Goal: Transaction & Acquisition: Obtain resource

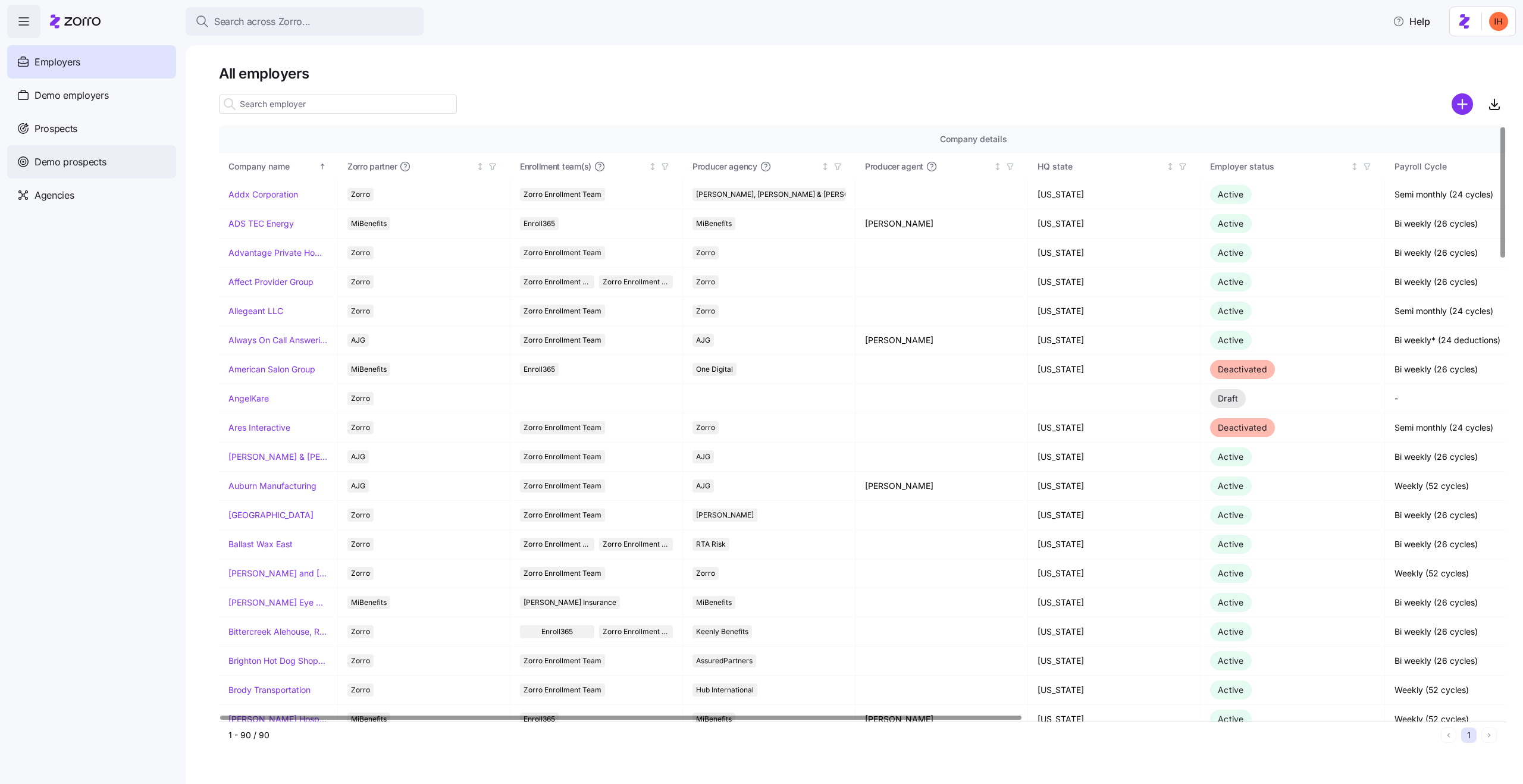
click at [80, 160] on span "Demo prospects" at bounding box center [70, 162] width 72 height 15
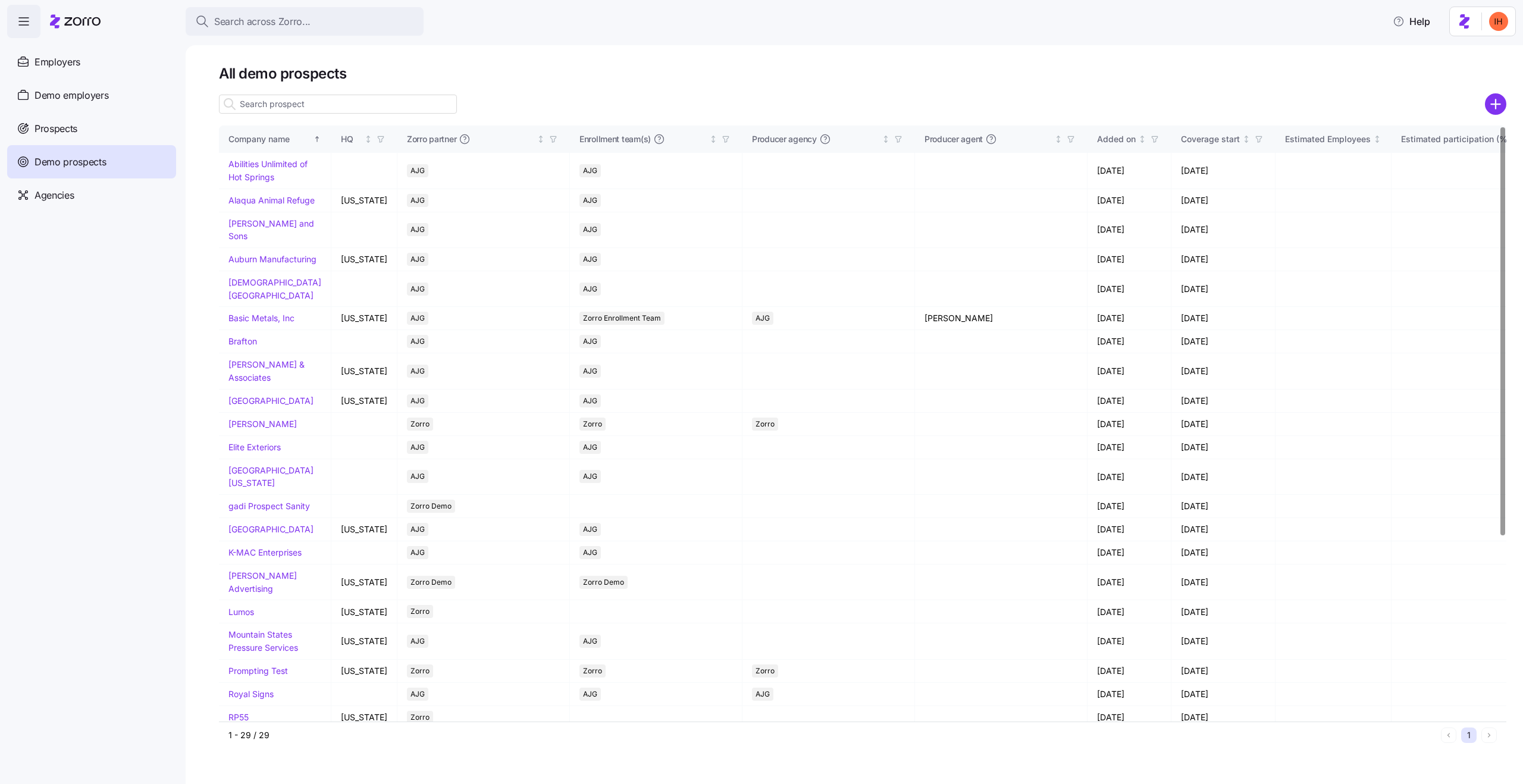
click at [319, 101] on input at bounding box center [338, 104] width 238 height 19
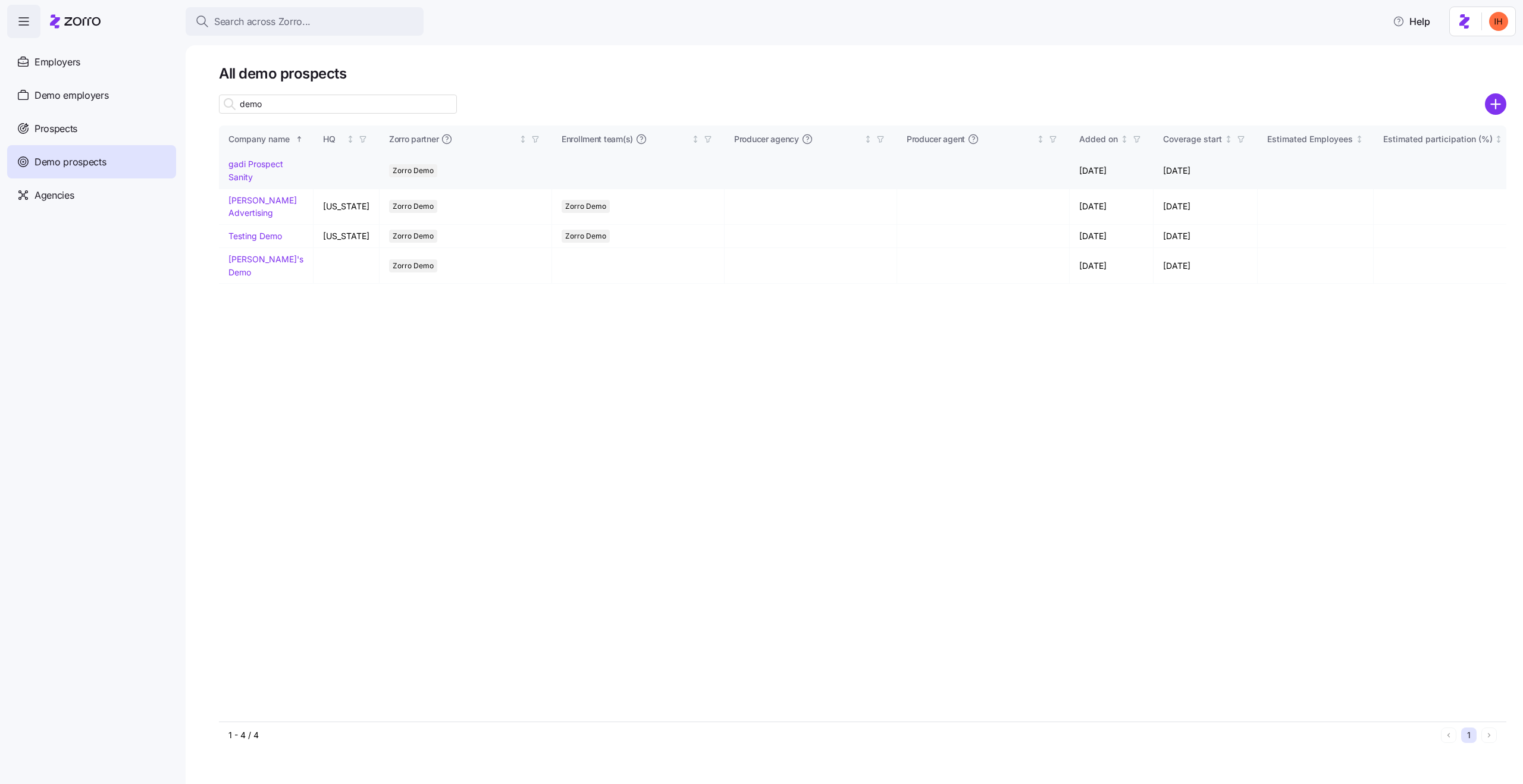
type input "demo"
click at [249, 172] on link "gadi Prospect Sanity" at bounding box center [256, 171] width 55 height 23
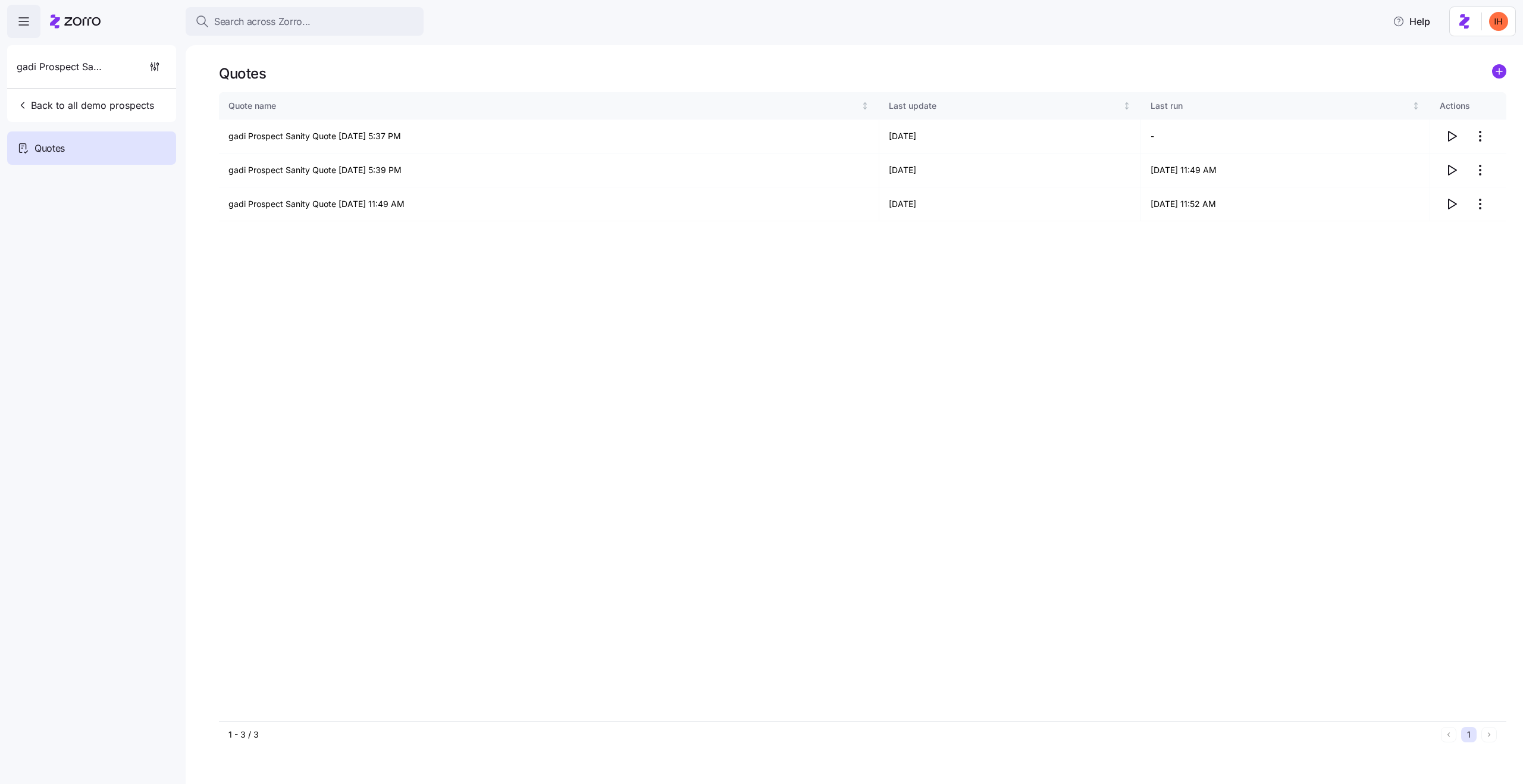
click at [1499, 70] on icon "add icon" at bounding box center [1499, 71] width 0 height 6
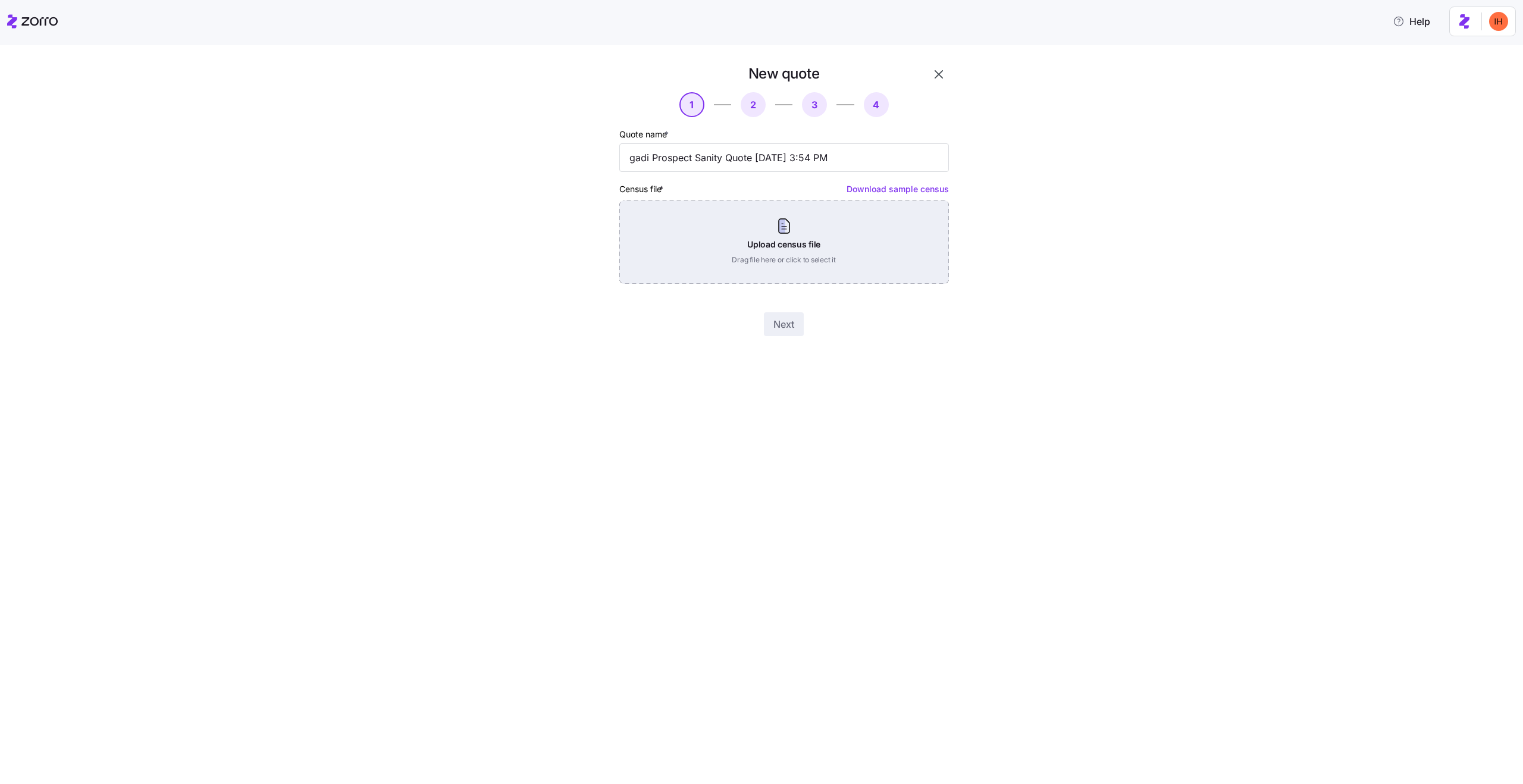
click at [733, 244] on div "Upload census file Drag file here or click to select it" at bounding box center [784, 242] width 330 height 83
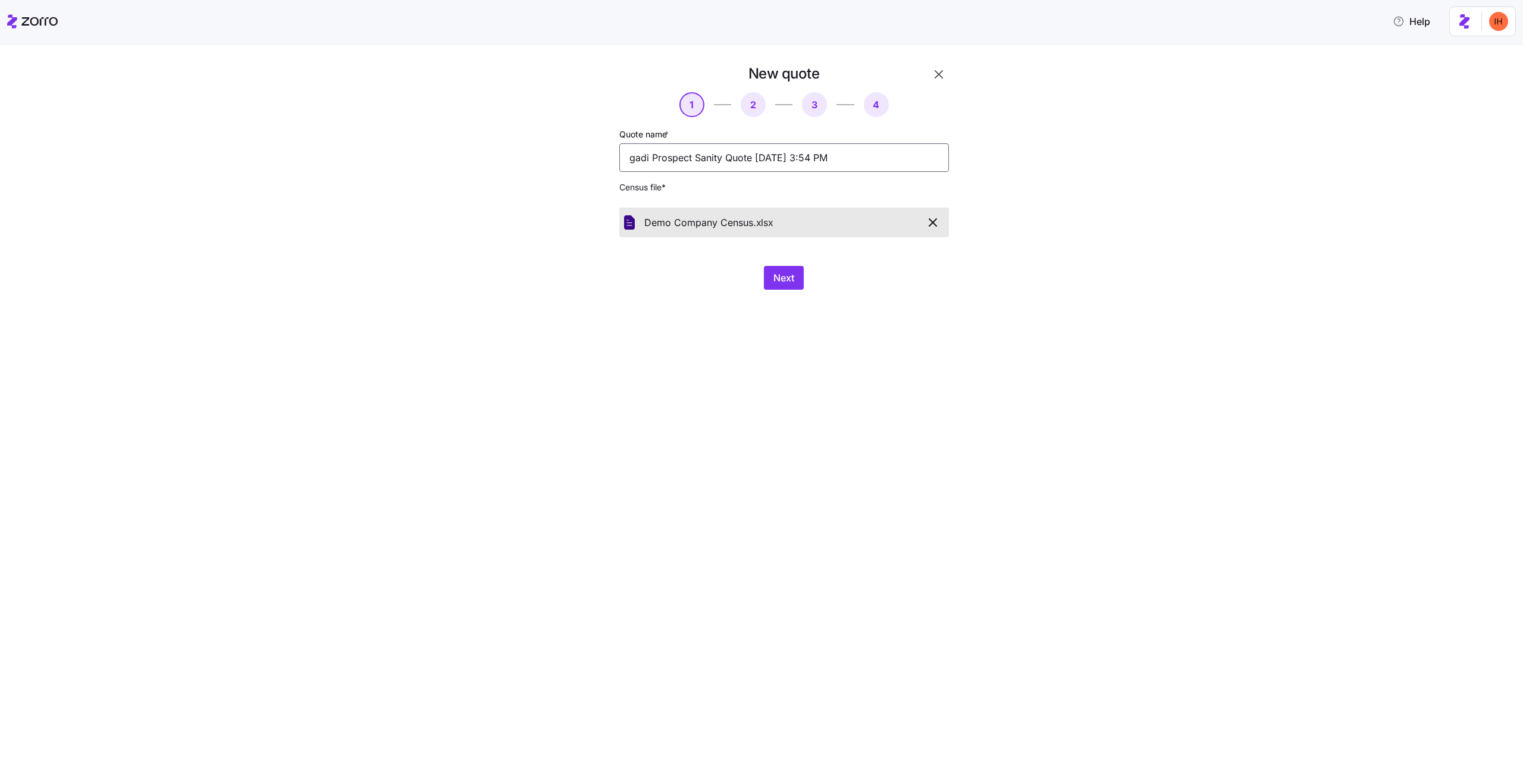
click at [701, 167] on input "gadi Prospect Sanity Quote [DATE] 3:54 PM" at bounding box center [784, 157] width 330 height 29
type input "Demo Company test"
click at [773, 277] on span "Next" at bounding box center [783, 277] width 21 height 14
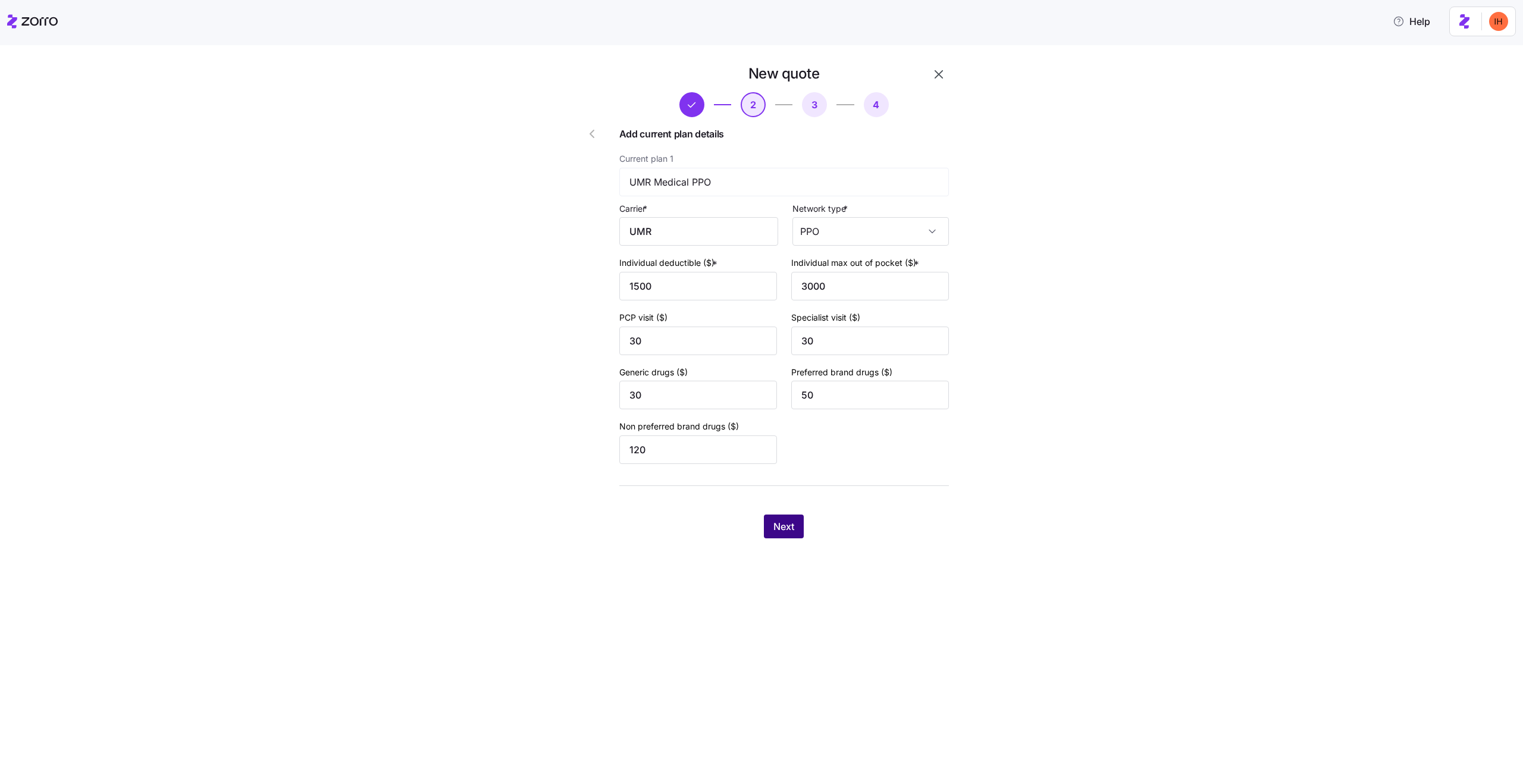
click at [774, 527] on span "Next" at bounding box center [783, 526] width 21 height 14
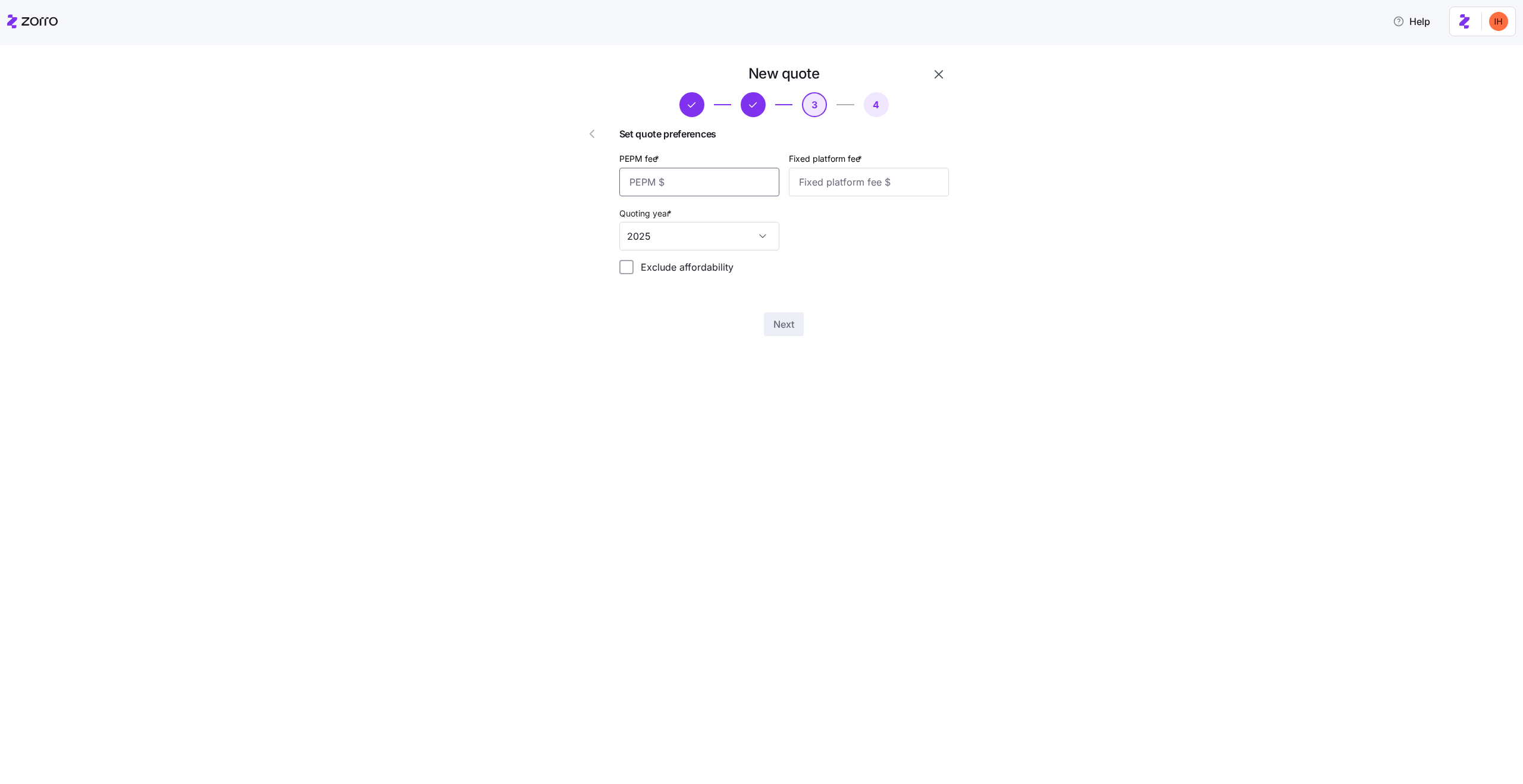
click at [713, 187] on input "PEPM fee *" at bounding box center [699, 182] width 160 height 29
type input "50"
click at [832, 190] on input "Fixed platform fee *" at bounding box center [869, 182] width 160 height 29
type input "200"
click at [848, 330] on div "Next" at bounding box center [784, 324] width 330 height 24
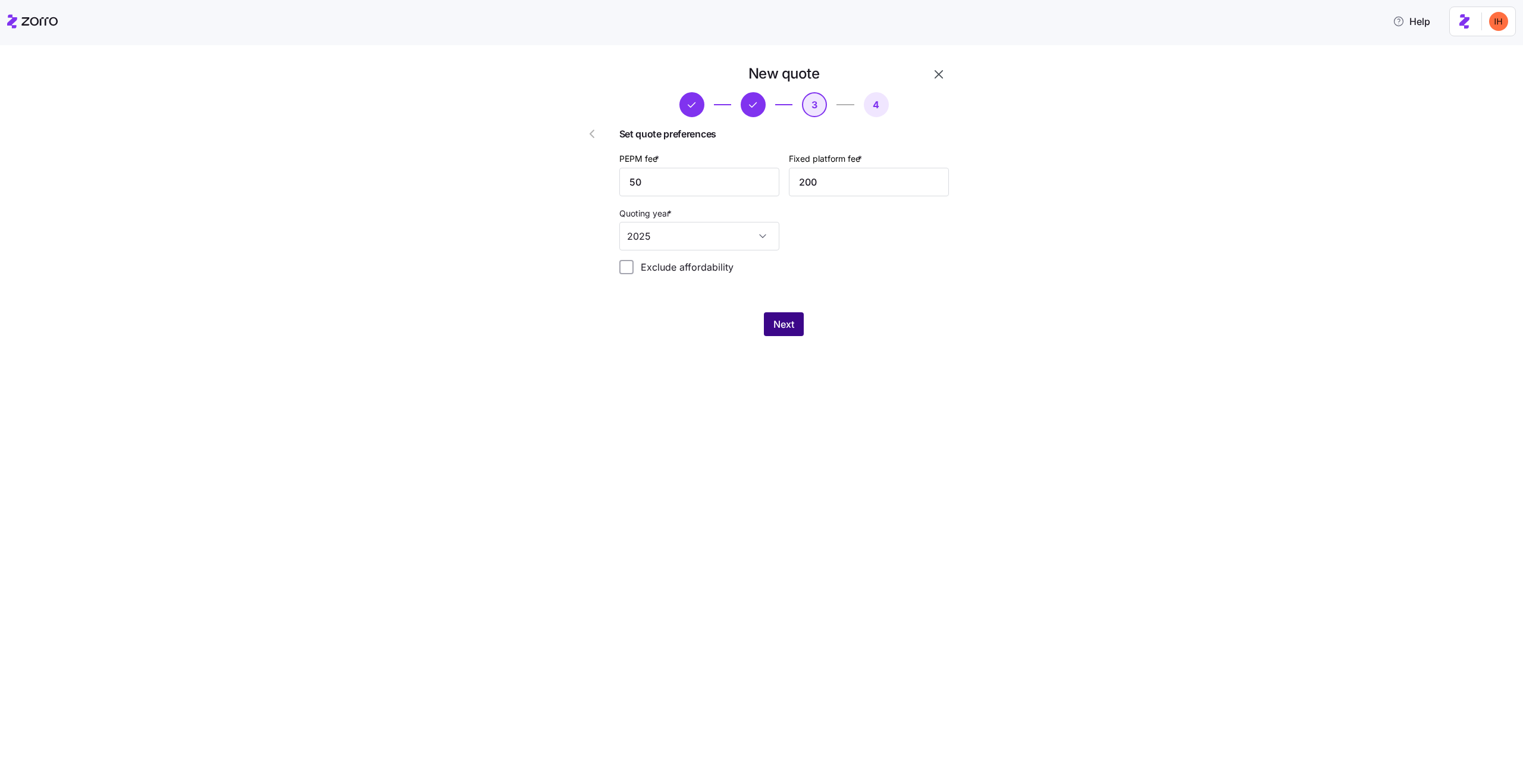
click at [782, 330] on span "Next" at bounding box center [783, 324] width 21 height 14
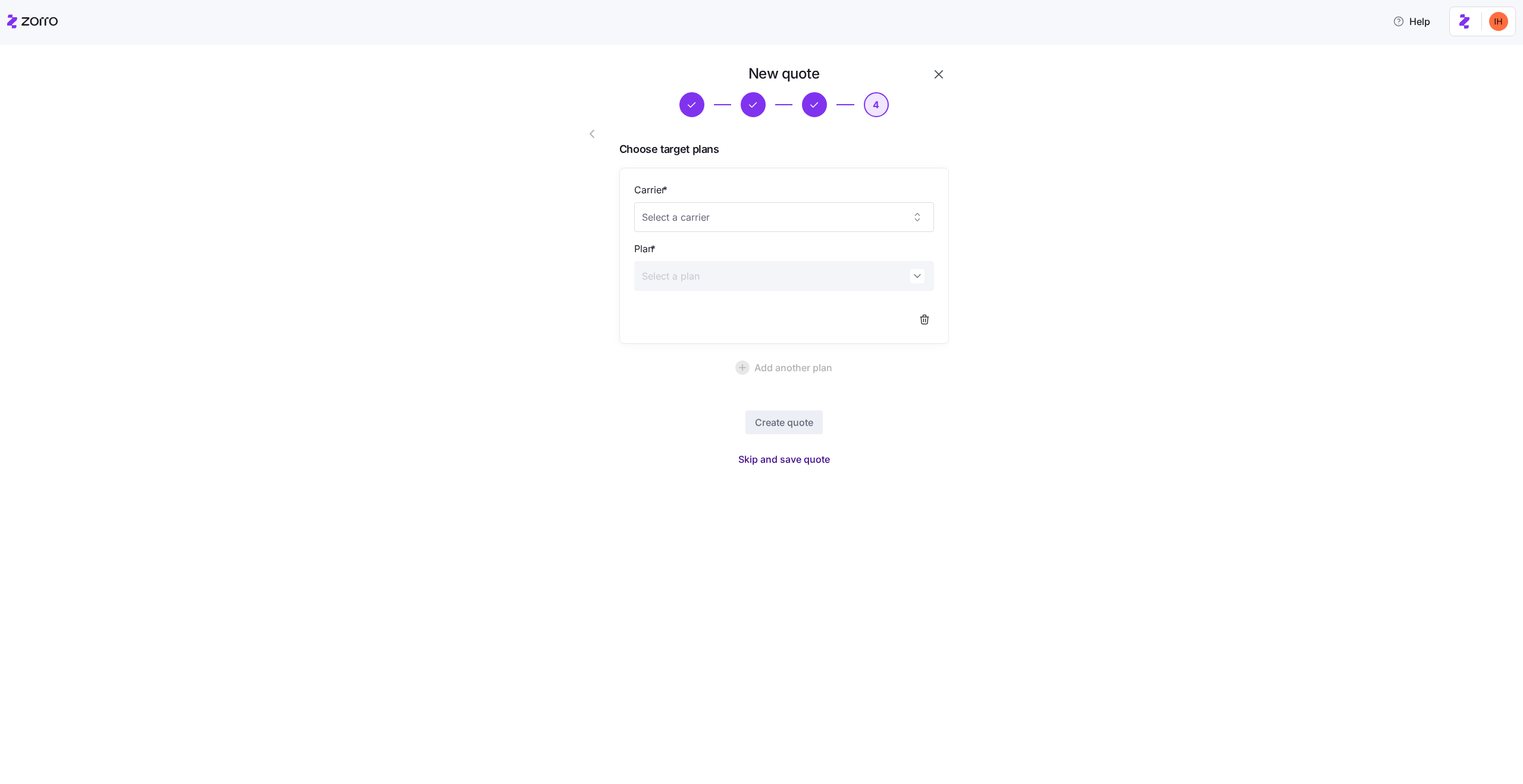
click at [793, 459] on span "Skip and save quote" at bounding box center [784, 459] width 92 height 14
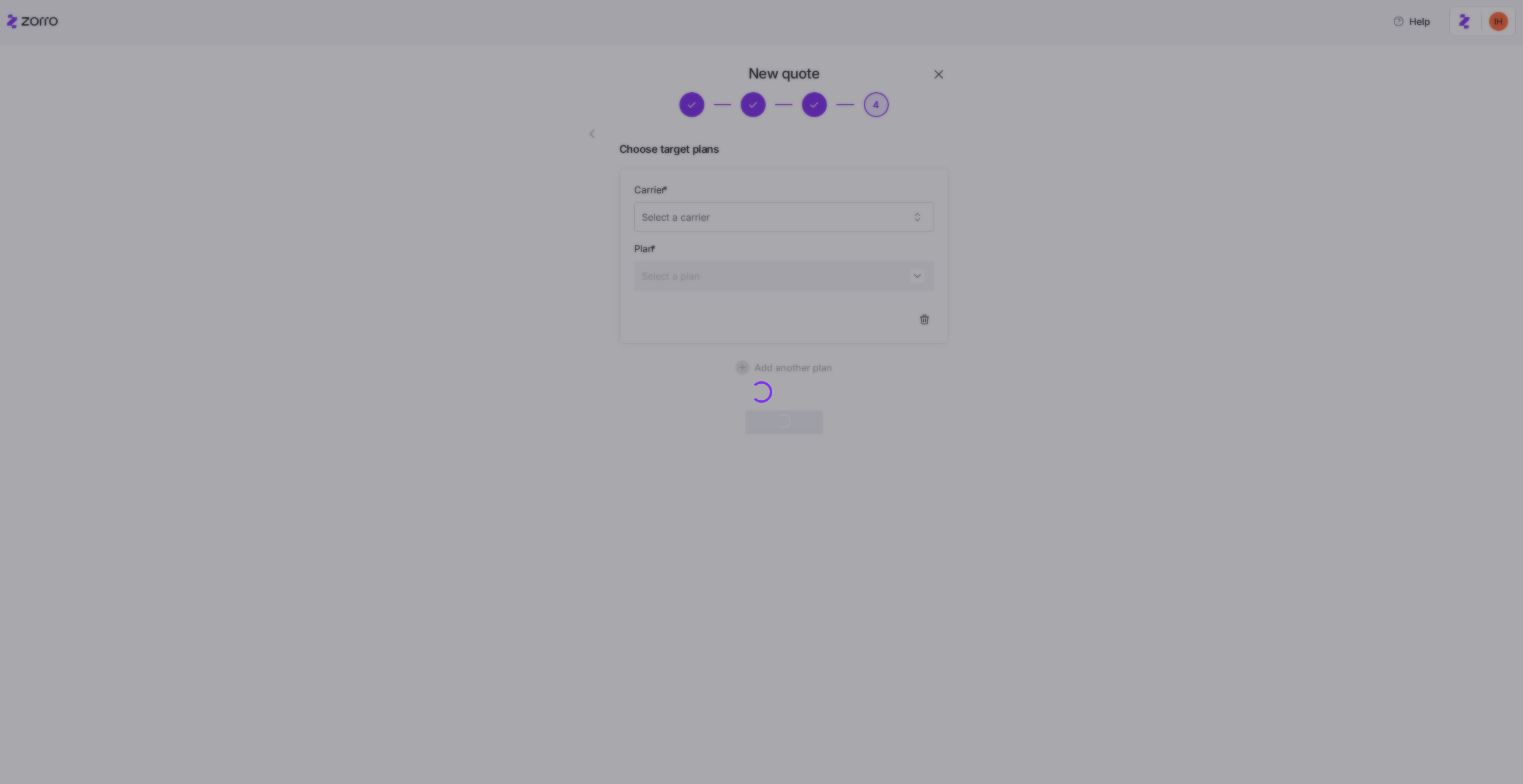
click at [933, 81] on div at bounding box center [761, 392] width 1523 height 784
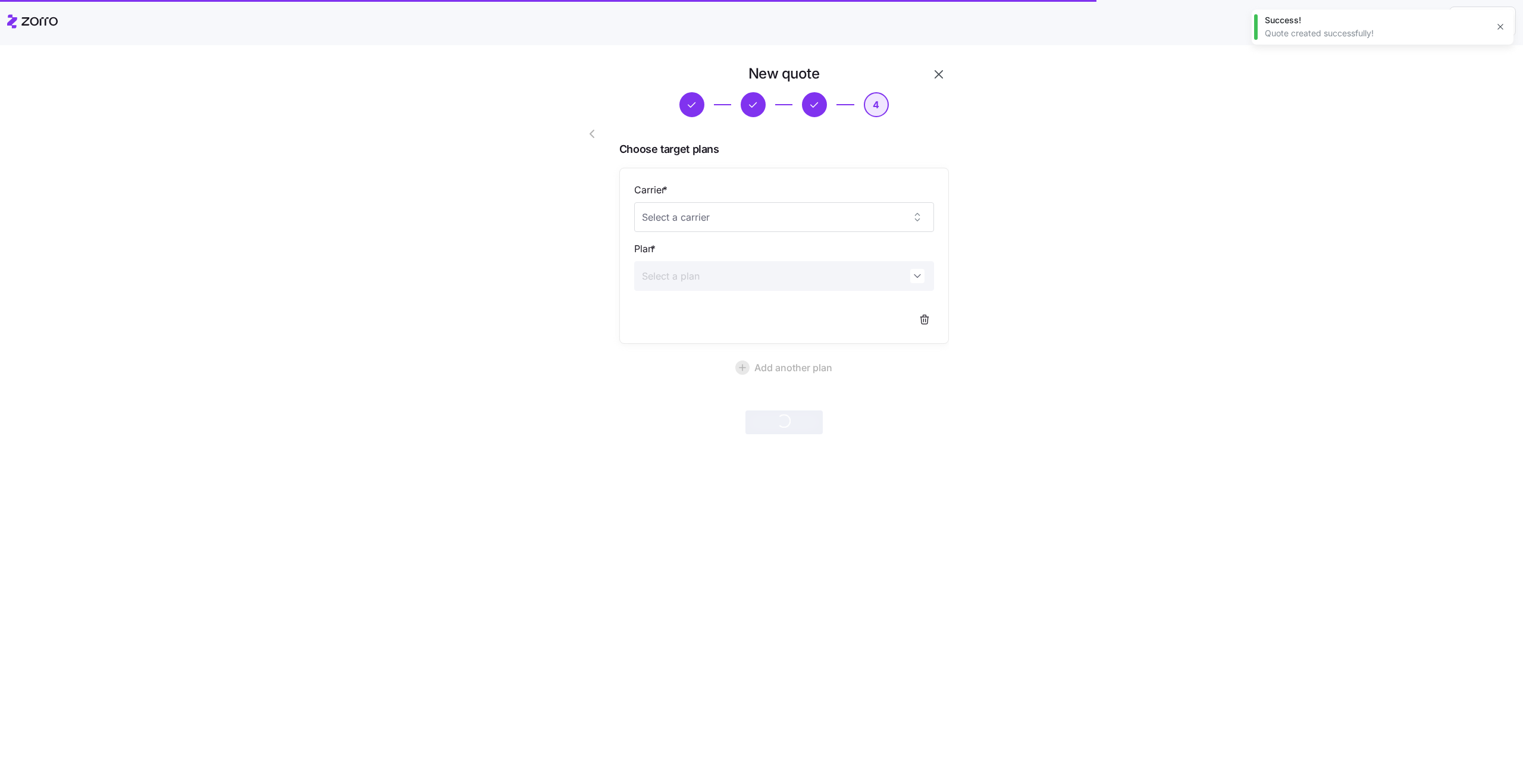
click at [1499, 30] on icon "button" at bounding box center [1500, 27] width 10 height 10
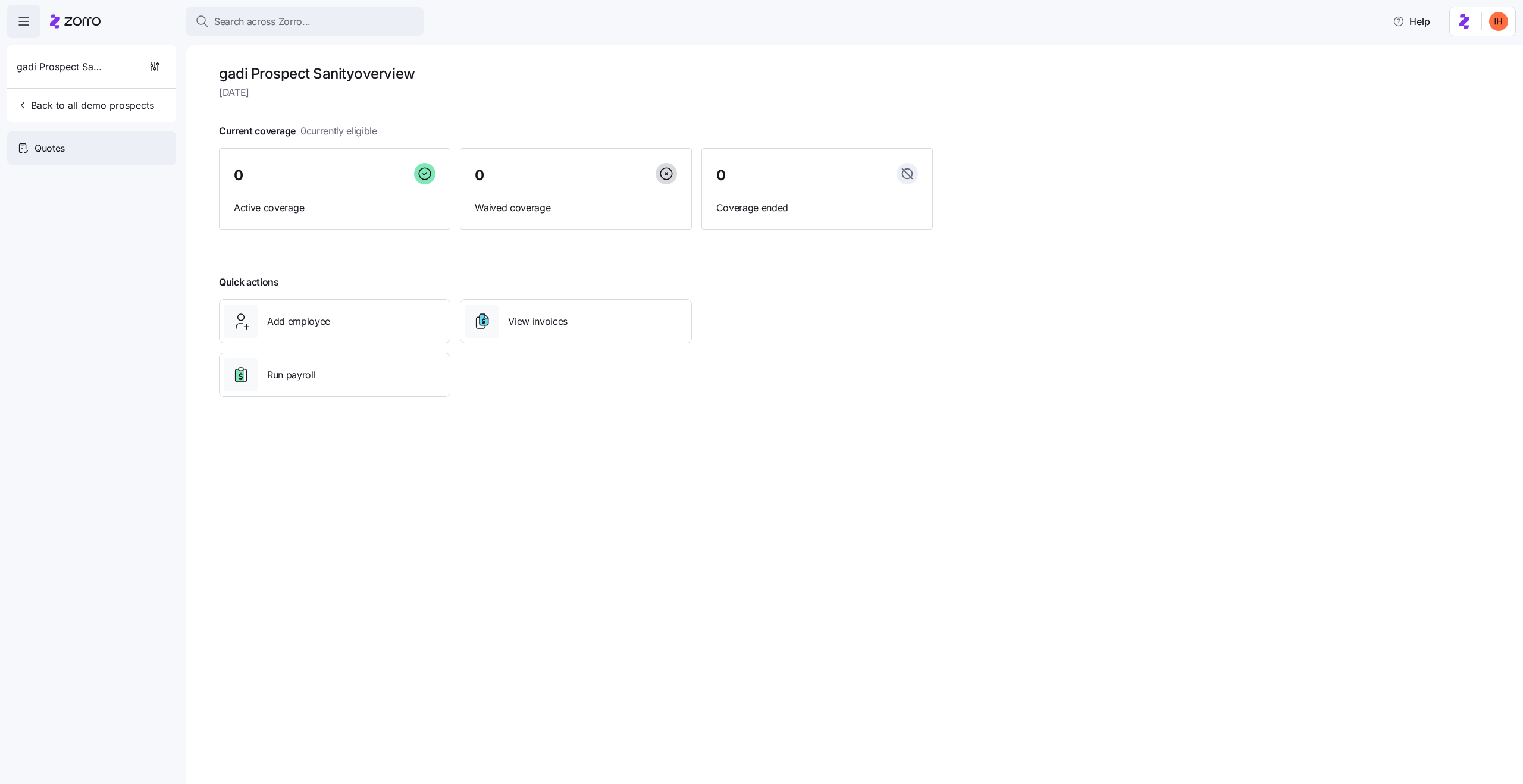
click at [77, 152] on div "Quotes" at bounding box center [92, 148] width 169 height 33
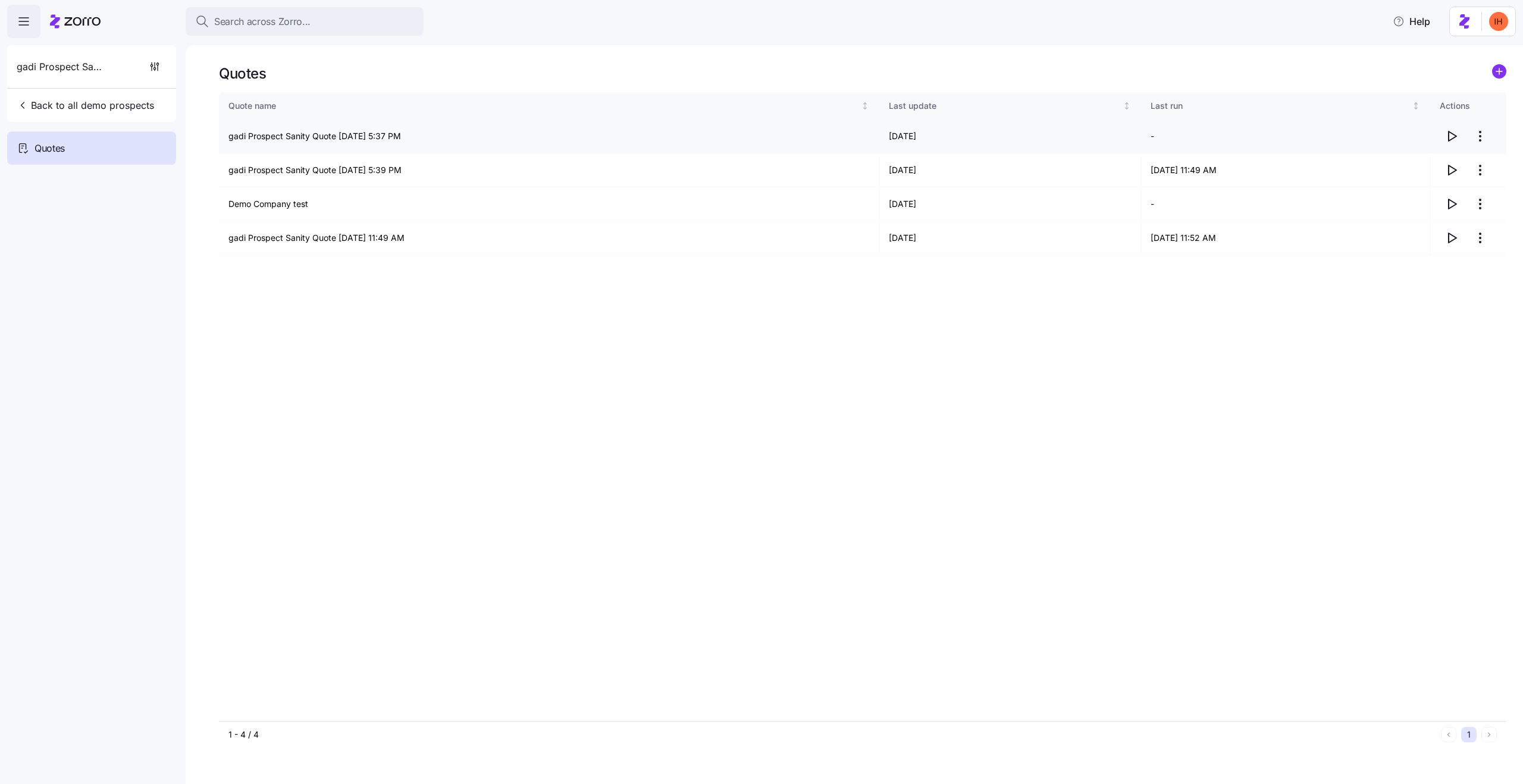
click at [909, 132] on td "[DATE]" at bounding box center [1010, 136] width 262 height 34
click at [909, 133] on td "[DATE]" at bounding box center [1010, 136] width 262 height 34
click at [904, 133] on td "[DATE]" at bounding box center [1010, 136] width 262 height 34
click at [902, 141] on td "[DATE]" at bounding box center [1010, 136] width 262 height 34
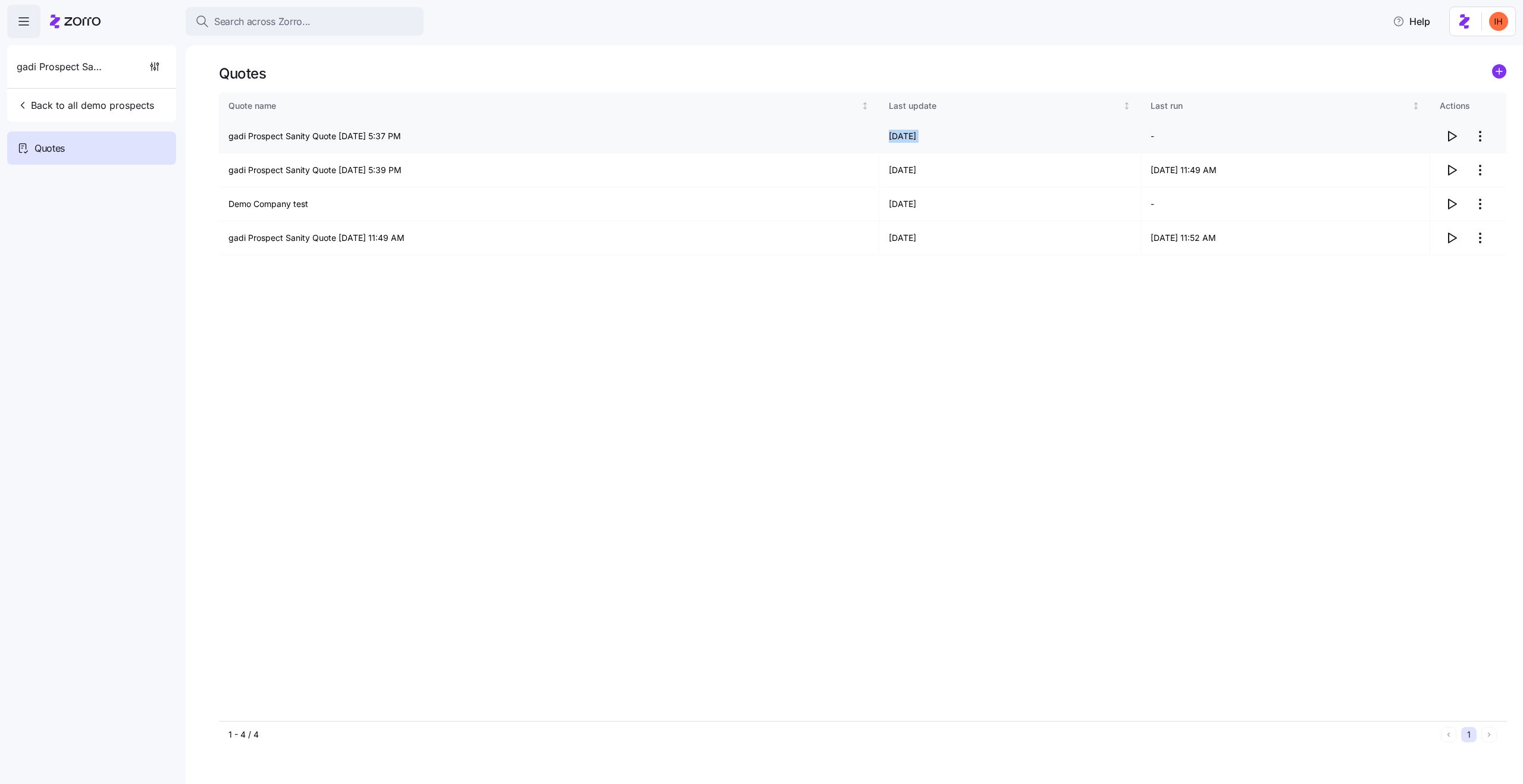
click at [902, 141] on td "[DATE]" at bounding box center [1010, 136] width 262 height 34
click at [896, 179] on td "[DATE]" at bounding box center [1010, 170] width 262 height 34
click at [896, 171] on td "[DATE]" at bounding box center [1010, 170] width 262 height 34
click at [896, 169] on td "[DATE]" at bounding box center [1010, 170] width 262 height 34
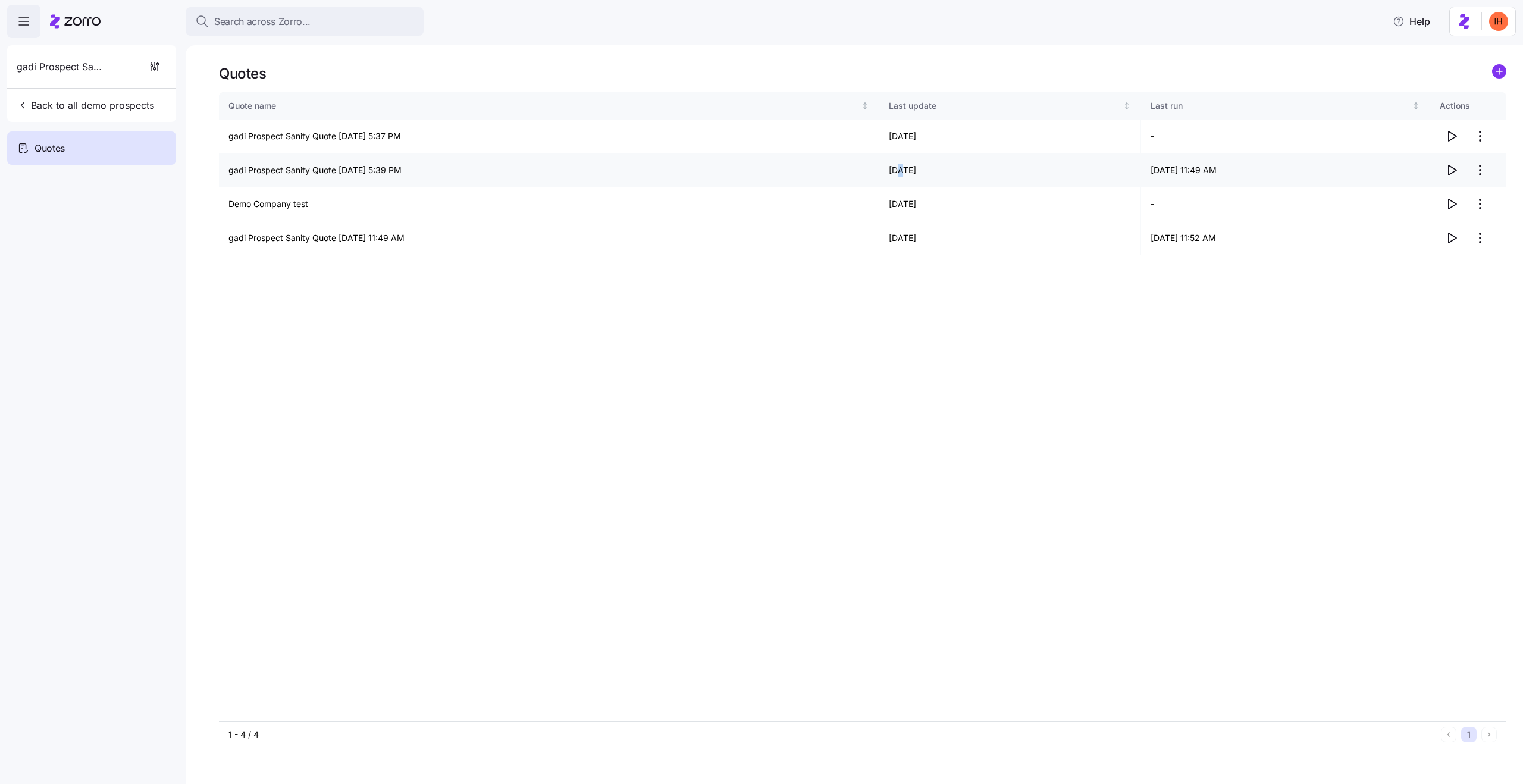
click at [896, 170] on td "[DATE]" at bounding box center [1010, 170] width 262 height 34
click at [893, 174] on td "[DATE]" at bounding box center [1010, 170] width 262 height 34
click at [895, 141] on td "[DATE]" at bounding box center [1010, 136] width 262 height 34
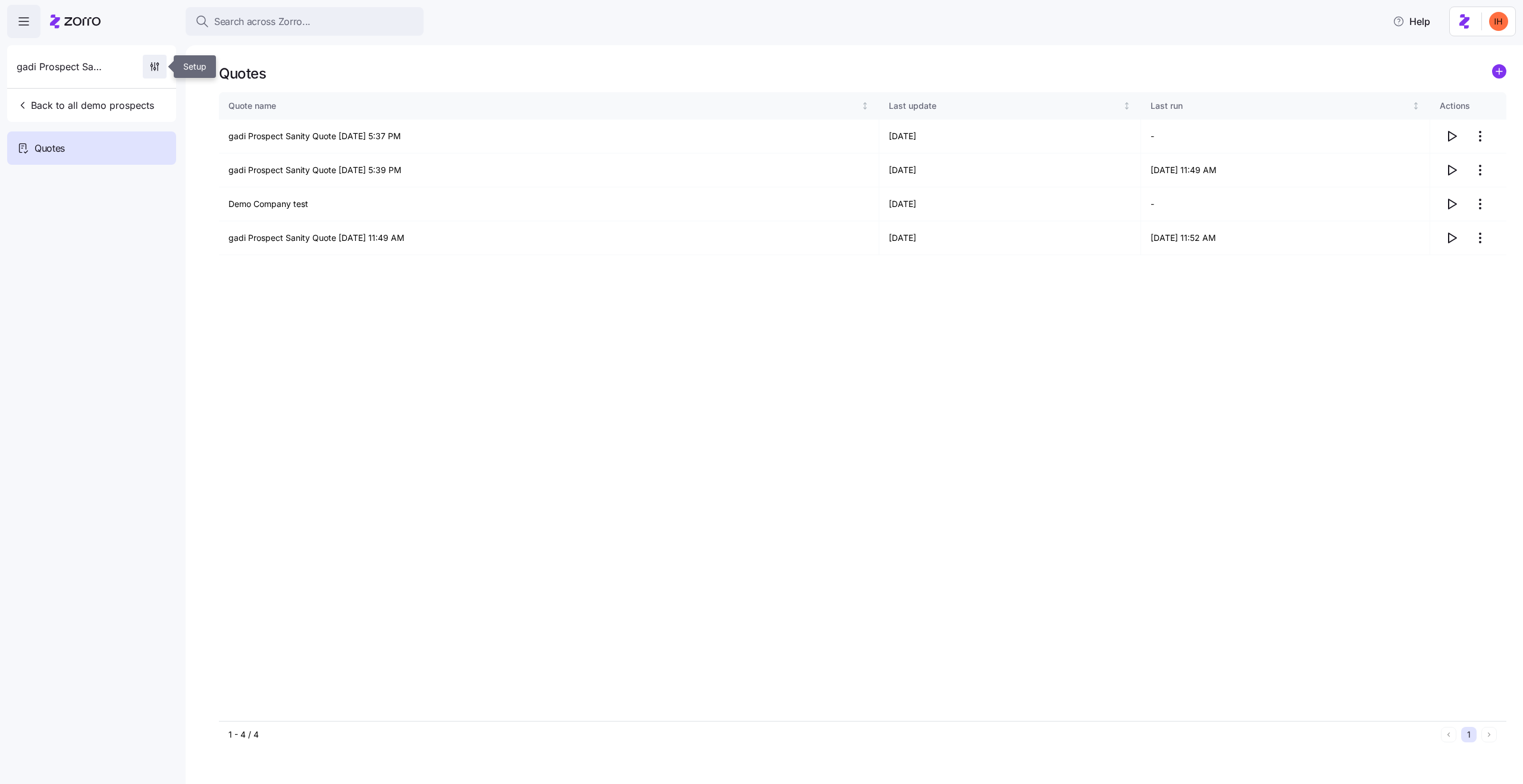
click at [151, 69] on icon "button" at bounding box center [155, 66] width 12 height 12
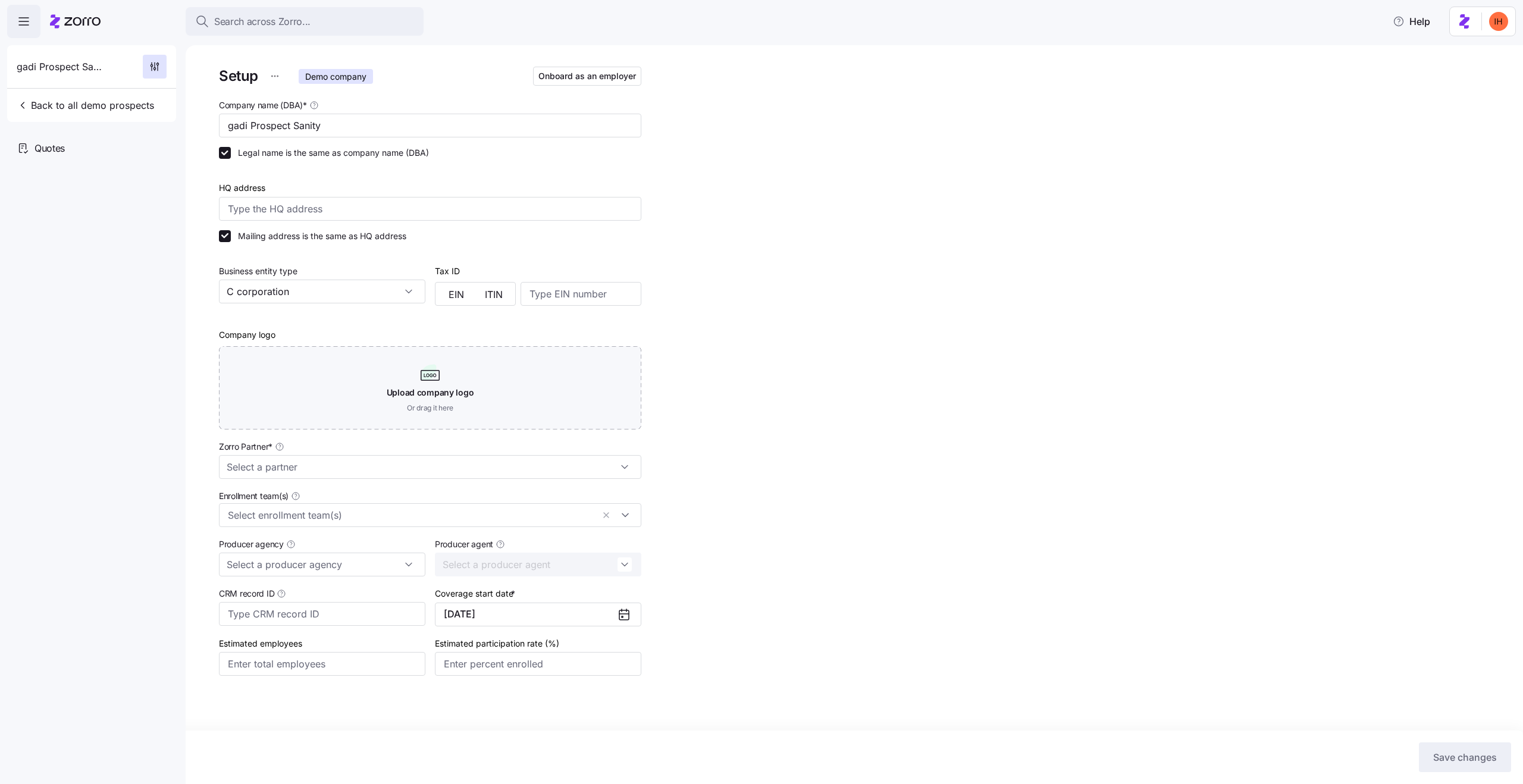
type input "Zorro Demo"
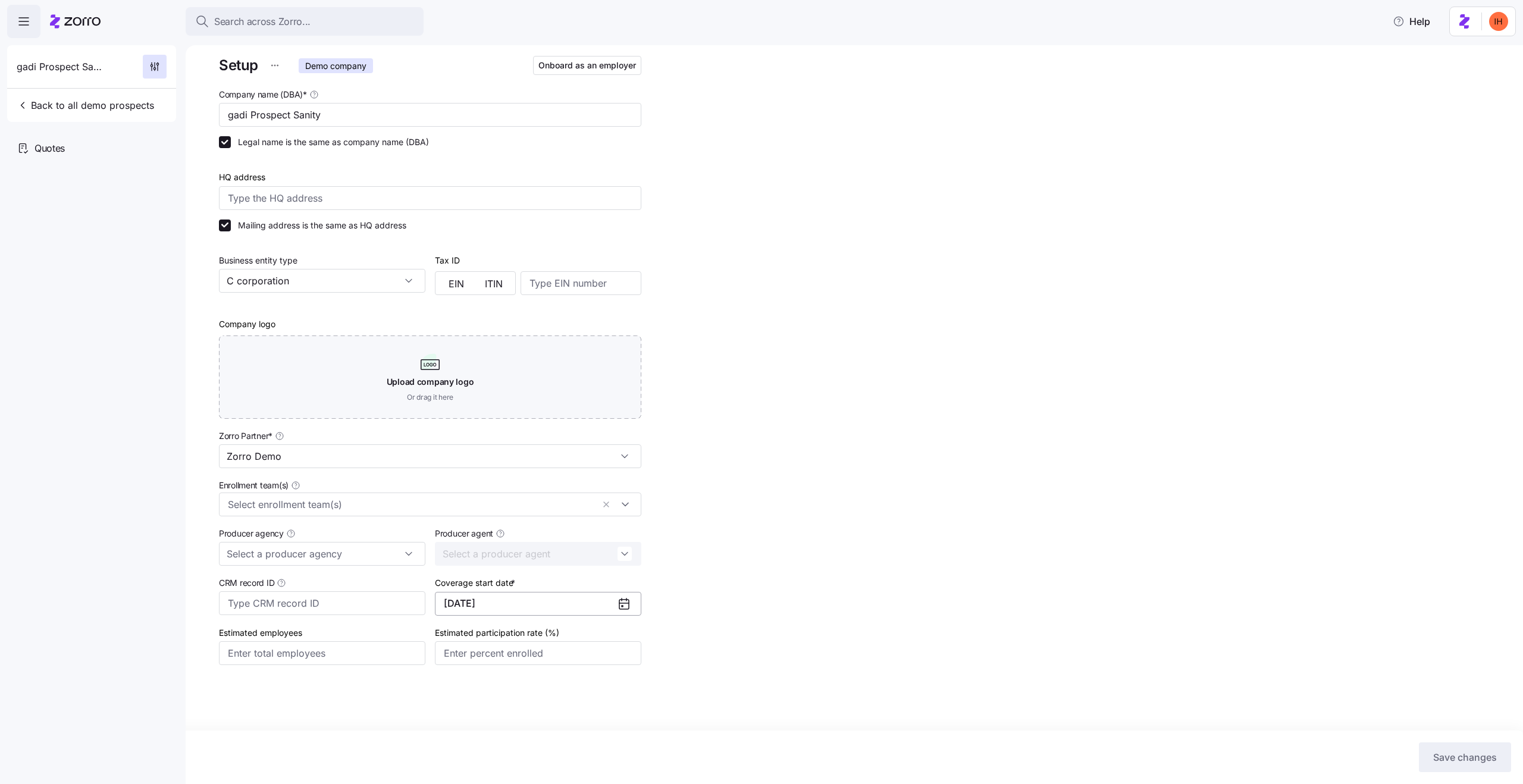
click at [498, 597] on button "[DATE]" at bounding box center [538, 603] width 206 height 24
click at [475, 748] on button "Oct" at bounding box center [475, 747] width 59 height 25
click at [1467, 753] on span "Save changes" at bounding box center [1465, 757] width 64 height 14
click at [69, 148] on div "Quotes" at bounding box center [92, 148] width 169 height 33
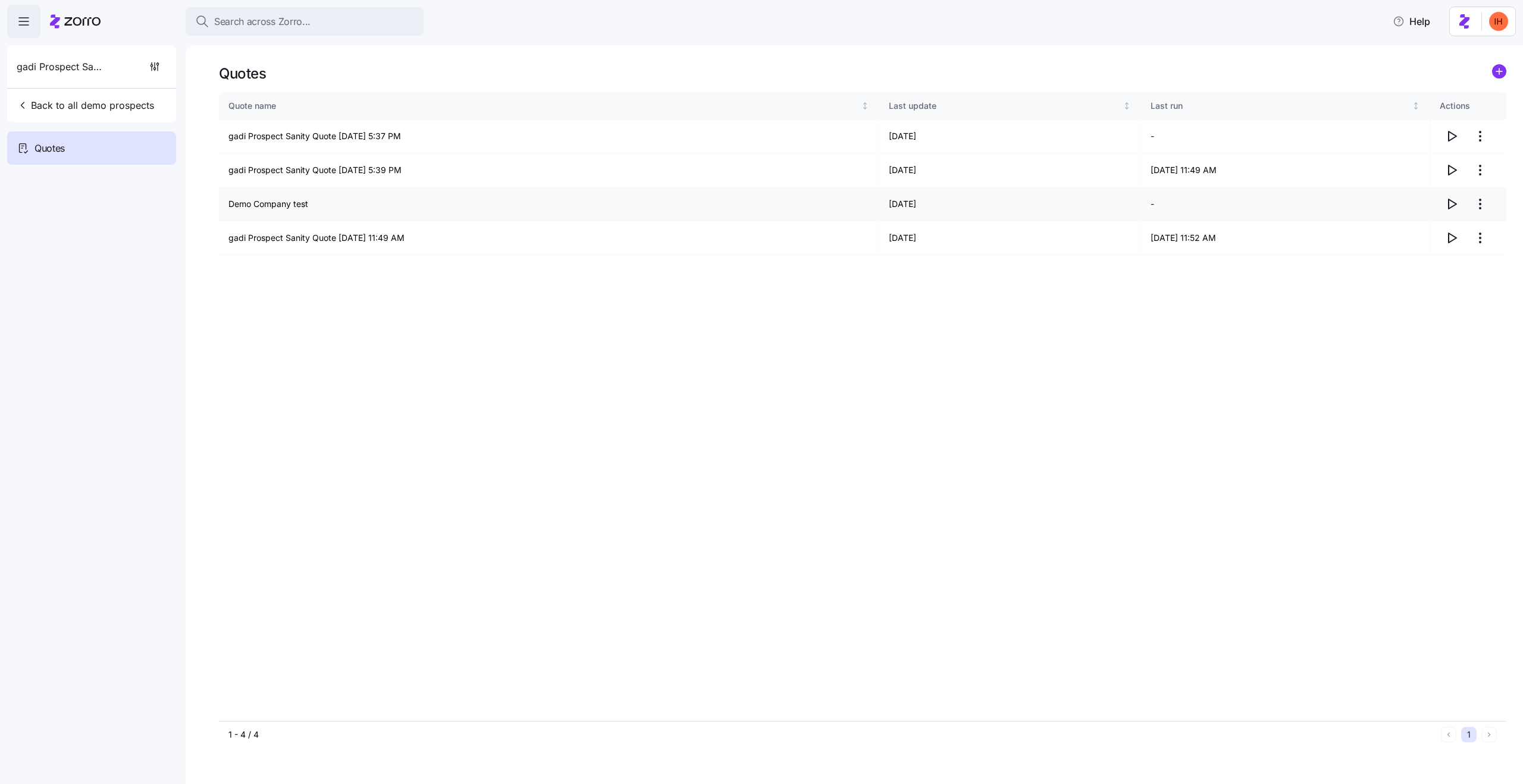
click at [1478, 205] on html "Search across Zorro... Help gadi Prospect Sanity Back to all demo prospects Quo…" at bounding box center [761, 388] width 1523 height 777
click at [1433, 239] on div "Edit quote" at bounding box center [1433, 234] width 109 height 19
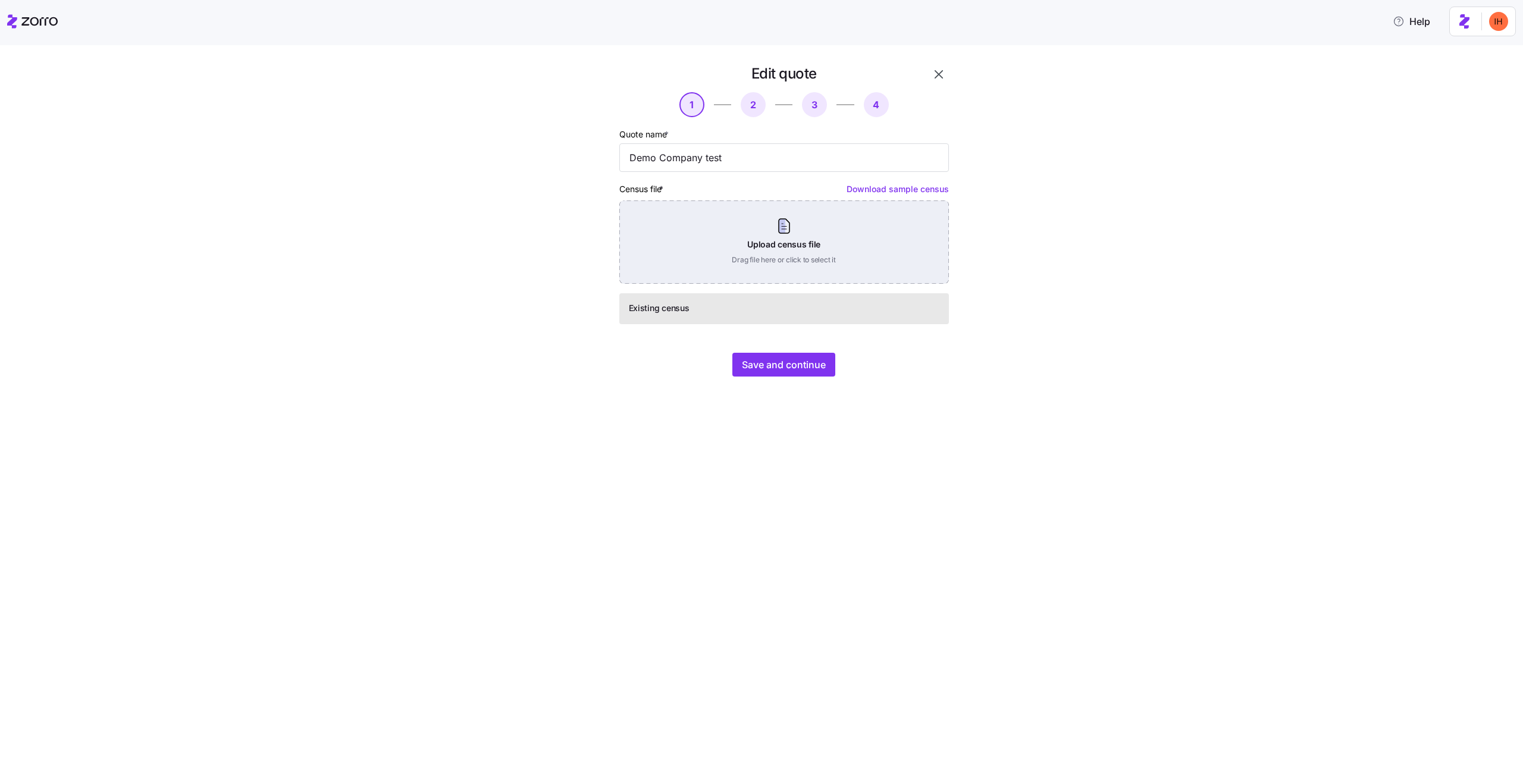
click at [755, 251] on div "Upload census file Drag file here or click to select it" at bounding box center [784, 242] width 330 height 83
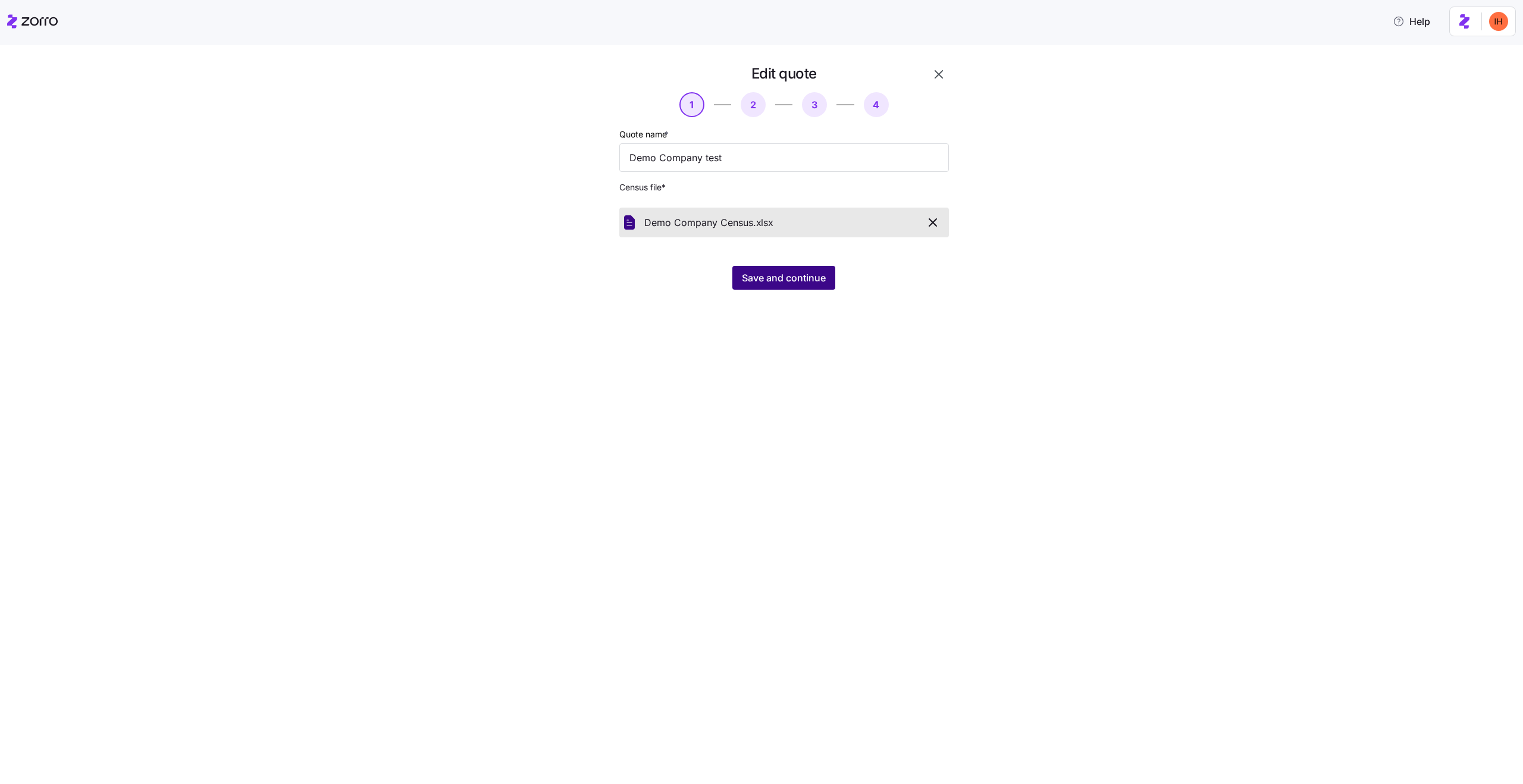
click at [779, 279] on span "Save and continue" at bounding box center [784, 277] width 84 height 14
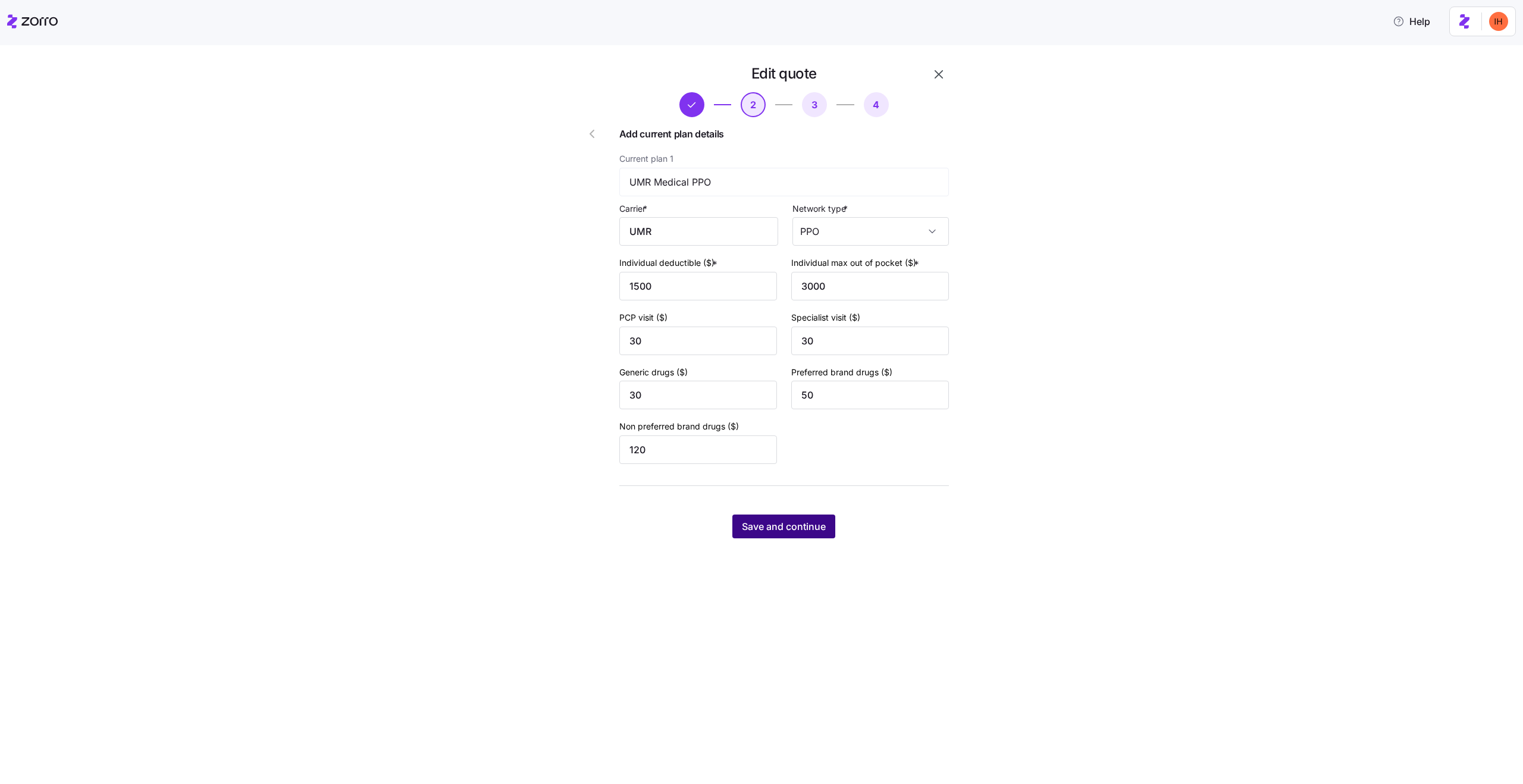
click at [766, 526] on span "Save and continue" at bounding box center [784, 526] width 84 height 14
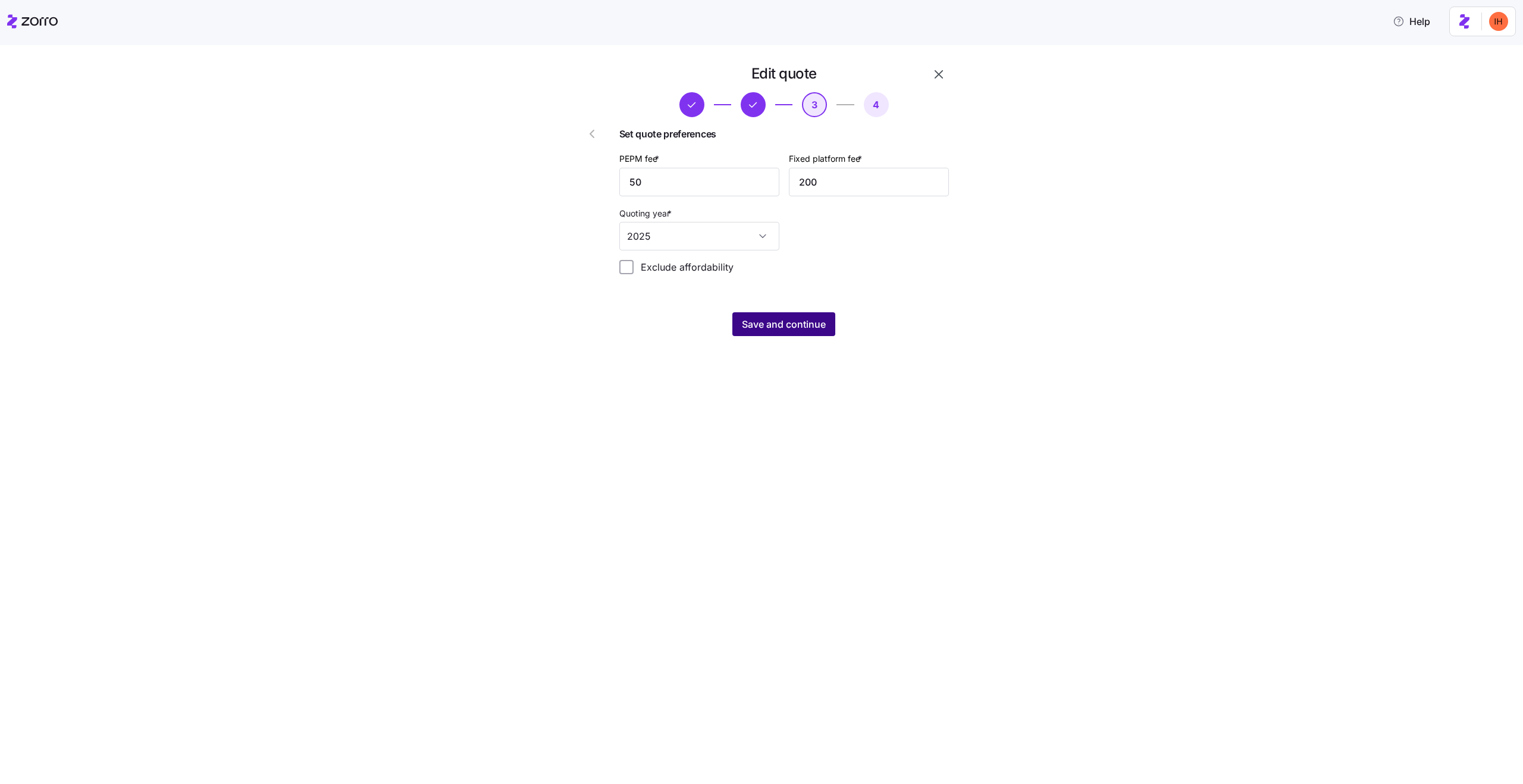
click at [751, 326] on span "Save and continue" at bounding box center [784, 324] width 84 height 14
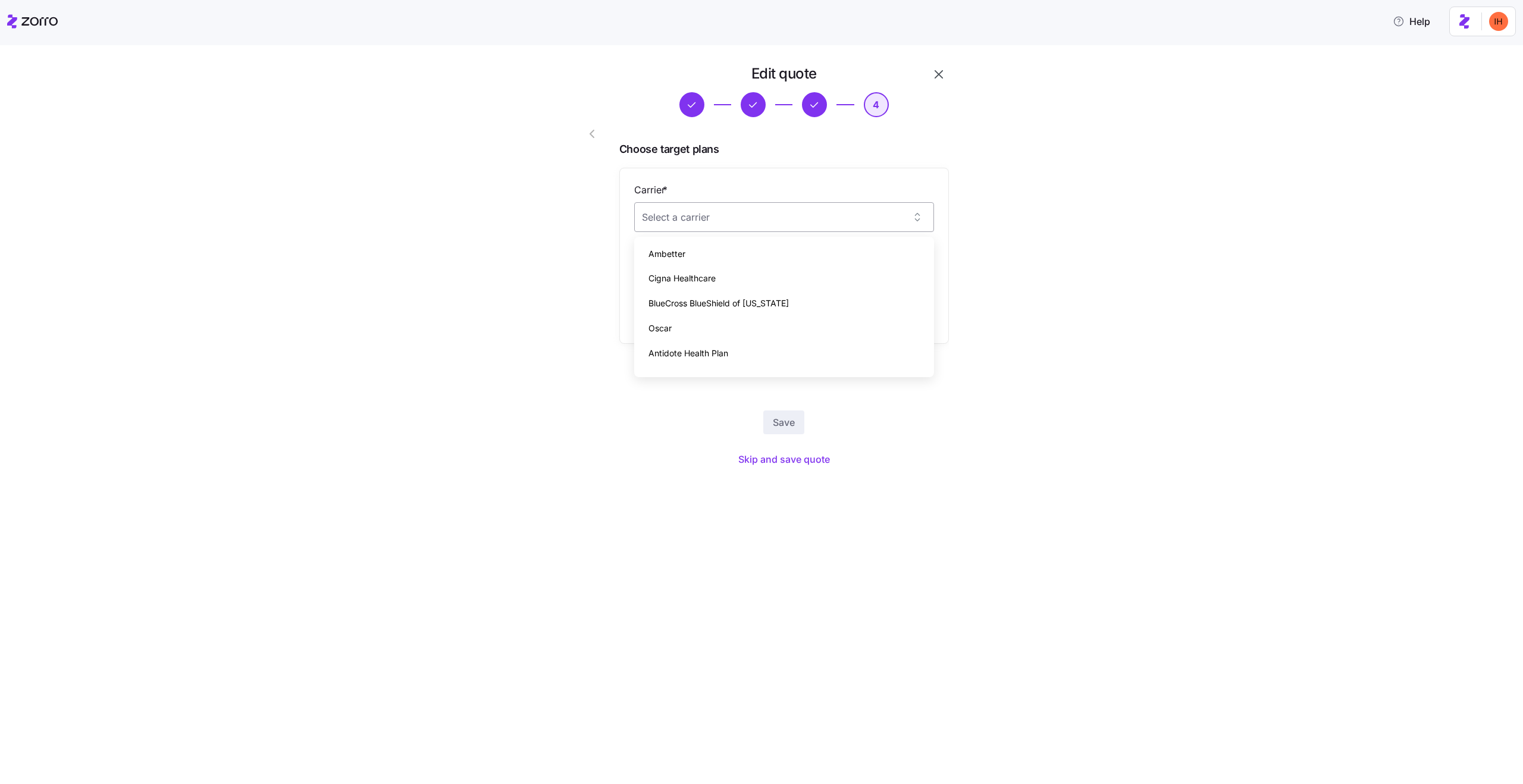
click at [696, 206] on input "Carrier *" at bounding box center [784, 217] width 300 height 30
click at [711, 262] on div "Ambetter" at bounding box center [784, 254] width 290 height 25
type input "Ambetter"
click at [696, 274] on input "Plan *" at bounding box center [784, 276] width 300 height 30
click at [706, 319] on span "Ambetter Cascade Select Silver" at bounding box center [715, 313] width 134 height 15
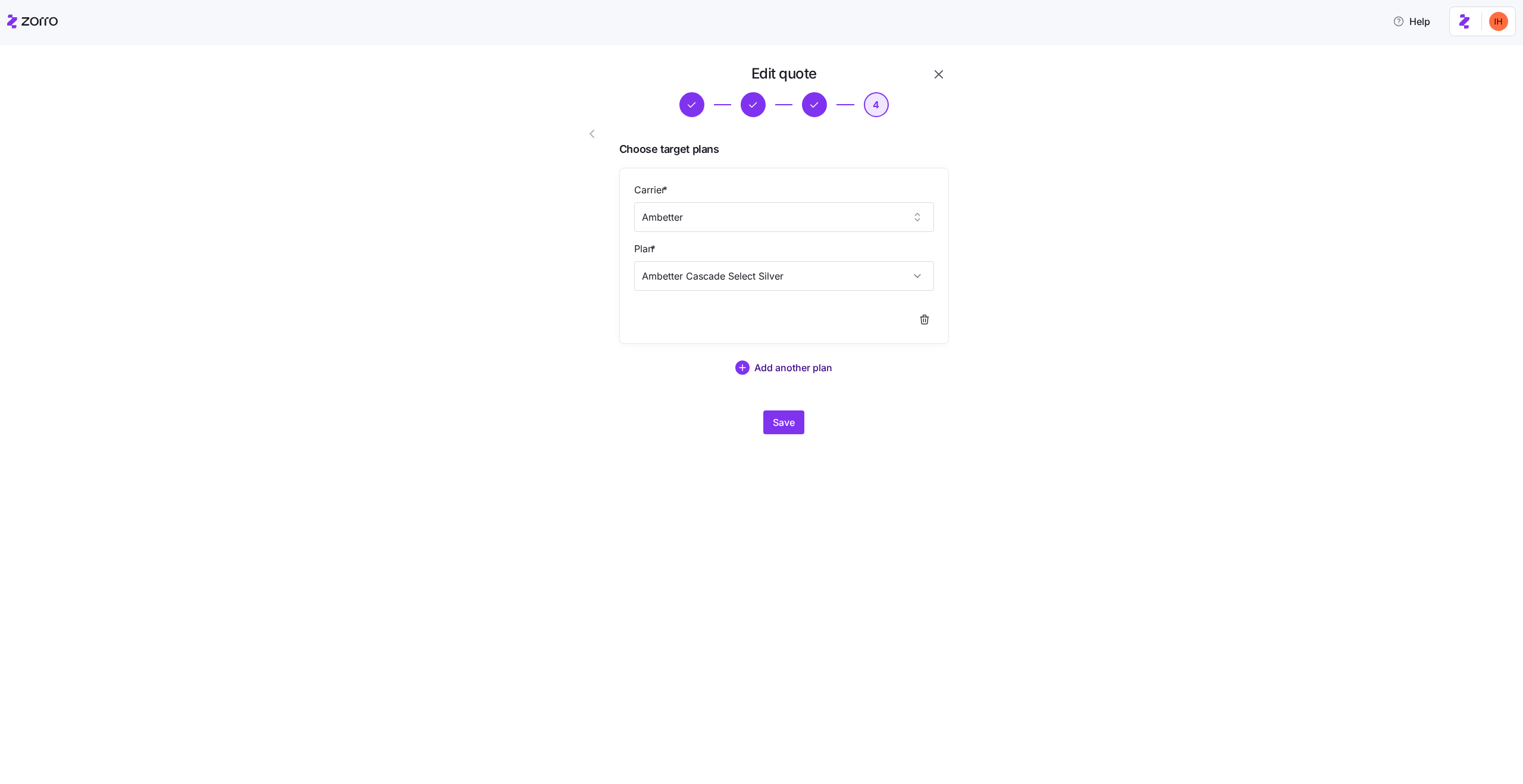
type input "Ambetter Cascade Select Silver"
click at [757, 373] on span "Add another plan" at bounding box center [793, 368] width 78 height 14
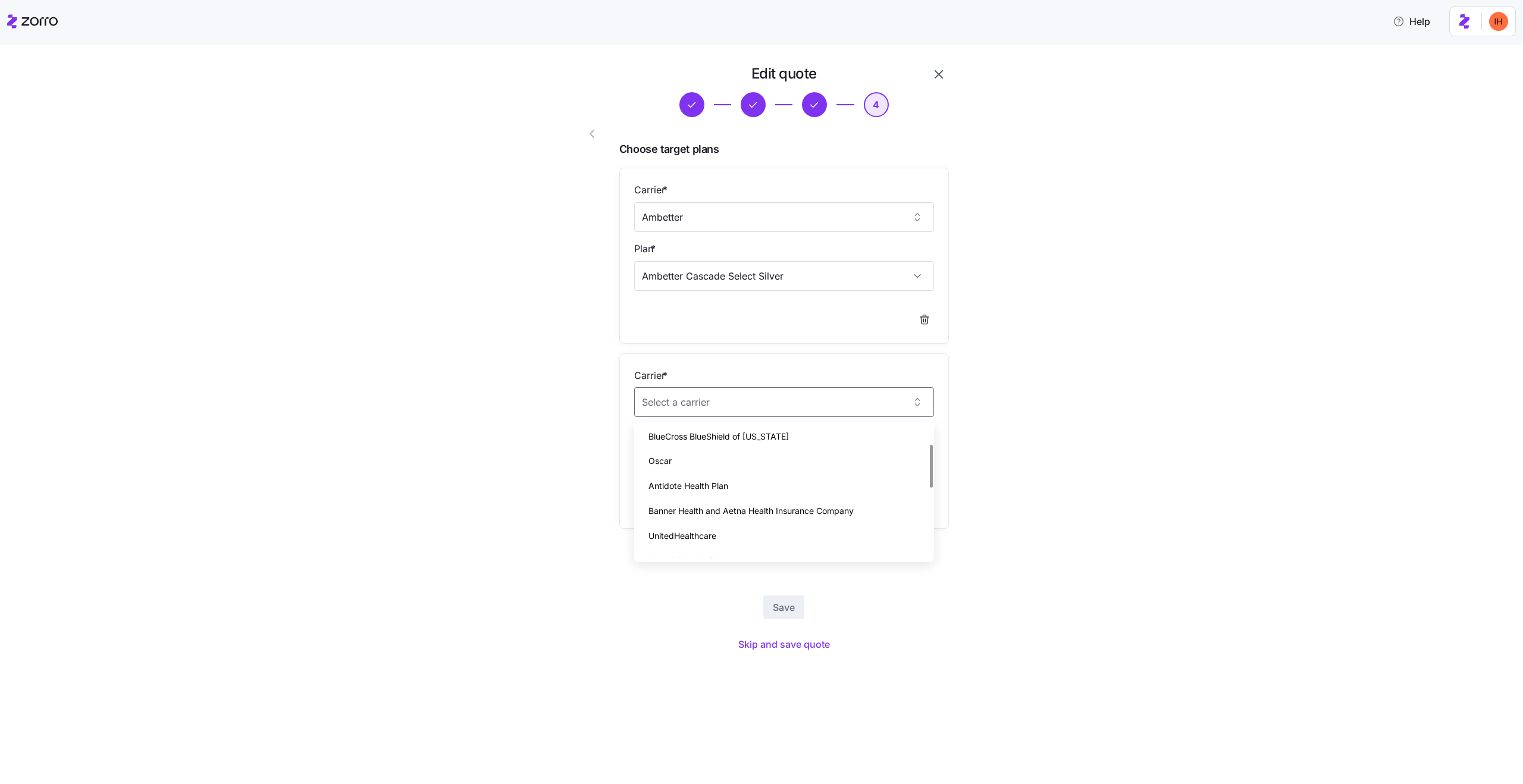
scroll to position [62, 0]
click at [730, 525] on div "UnitedHealthcare" at bounding box center [784, 526] width 290 height 25
type input "UnitedHealthcare"
click at [738, 461] on input "Plan *" at bounding box center [784, 461] width 300 height 30
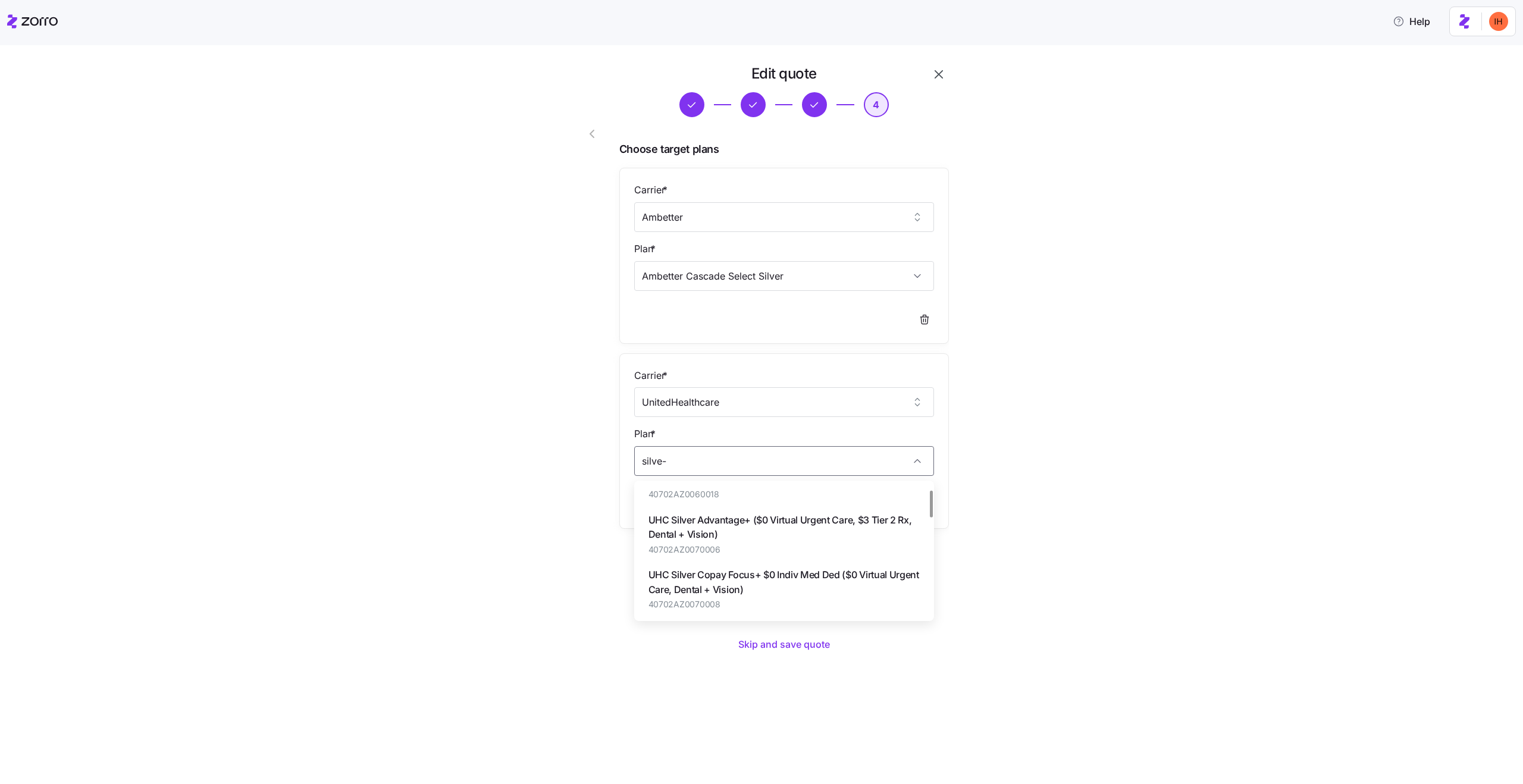
scroll to position [0, 0]
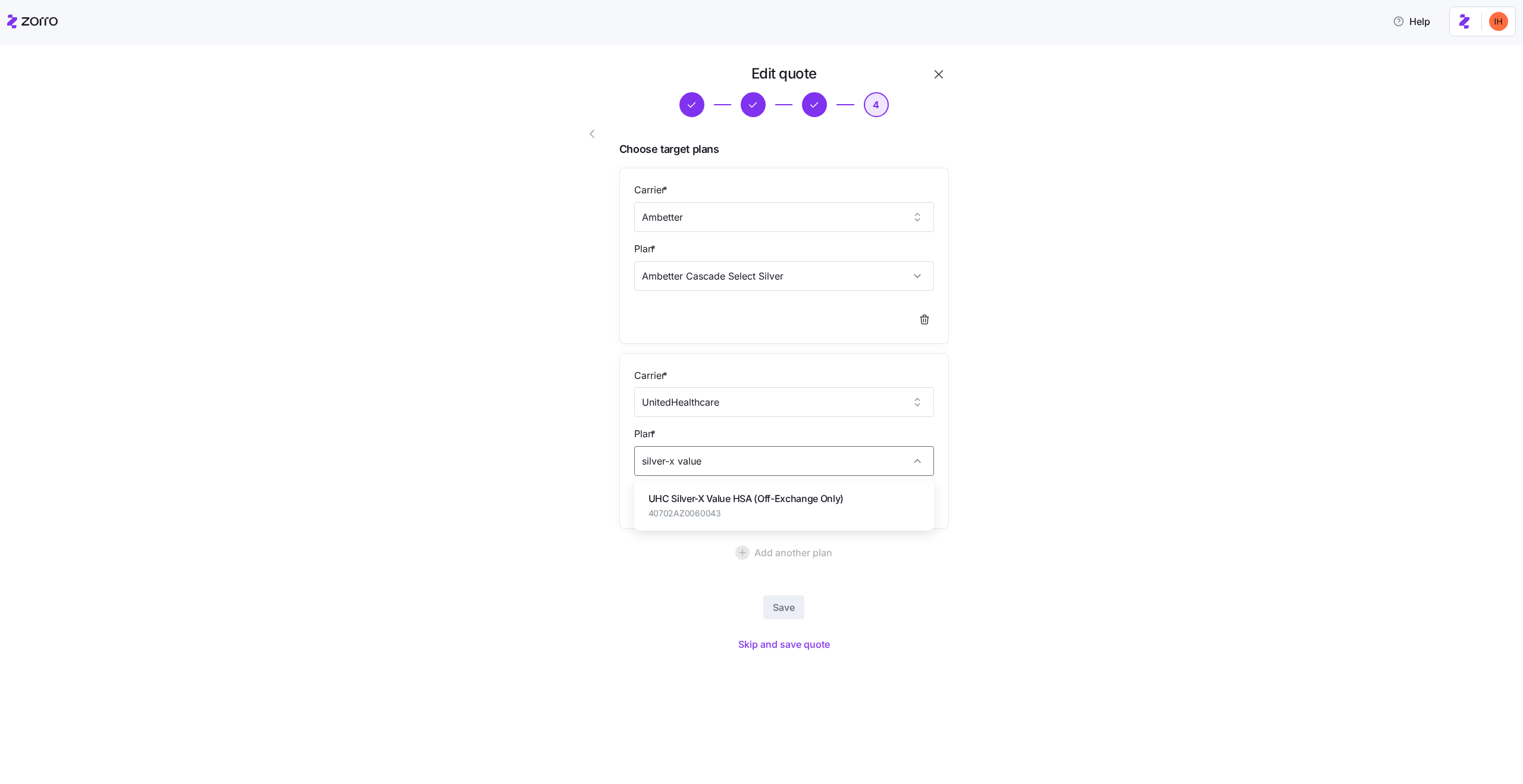
click at [796, 495] on span "UHC Silver-X Value HSA (Off-Exchange Only)" at bounding box center [747, 498] width 196 height 15
type input "UHC Silver-X Value HSA (Off-Exchange Only)"
click at [788, 609] on span "Save" at bounding box center [783, 607] width 22 height 14
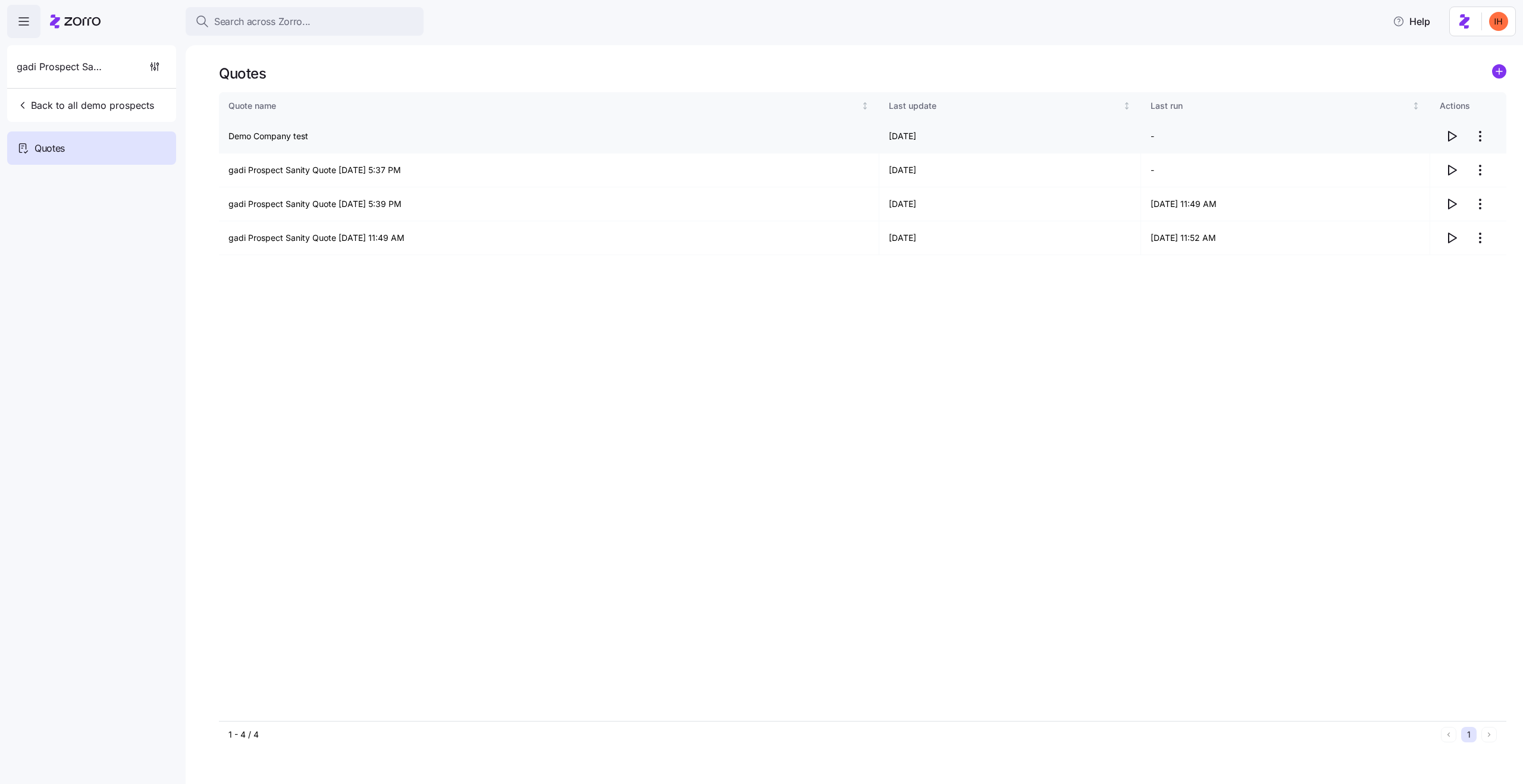
click at [1450, 141] on icon "button" at bounding box center [1452, 136] width 8 height 10
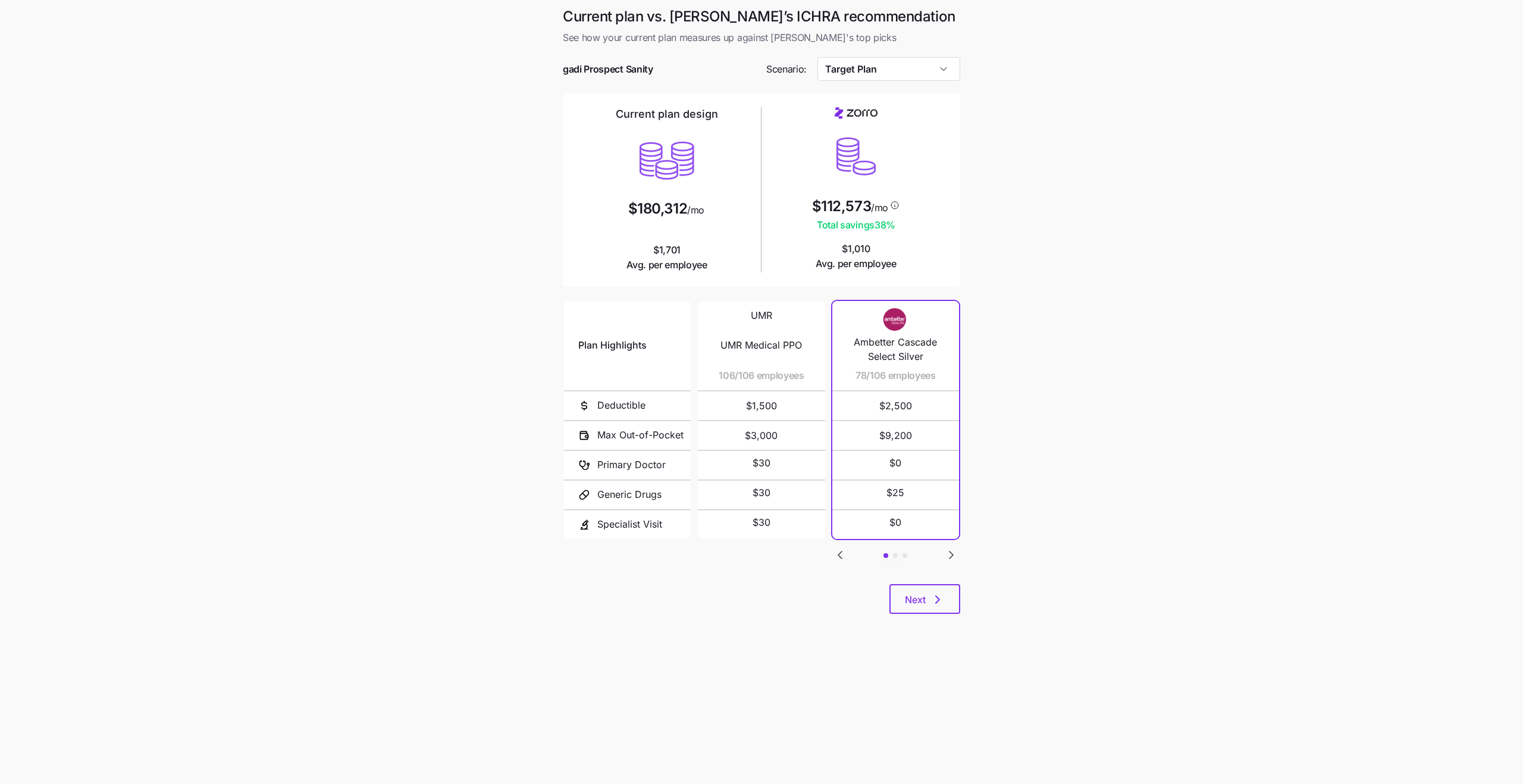
click at [949, 549] on icon "Go to next slide" at bounding box center [951, 555] width 14 height 14
click at [948, 557] on icon "Go to next slide" at bounding box center [951, 555] width 14 height 14
